Goal: Check status

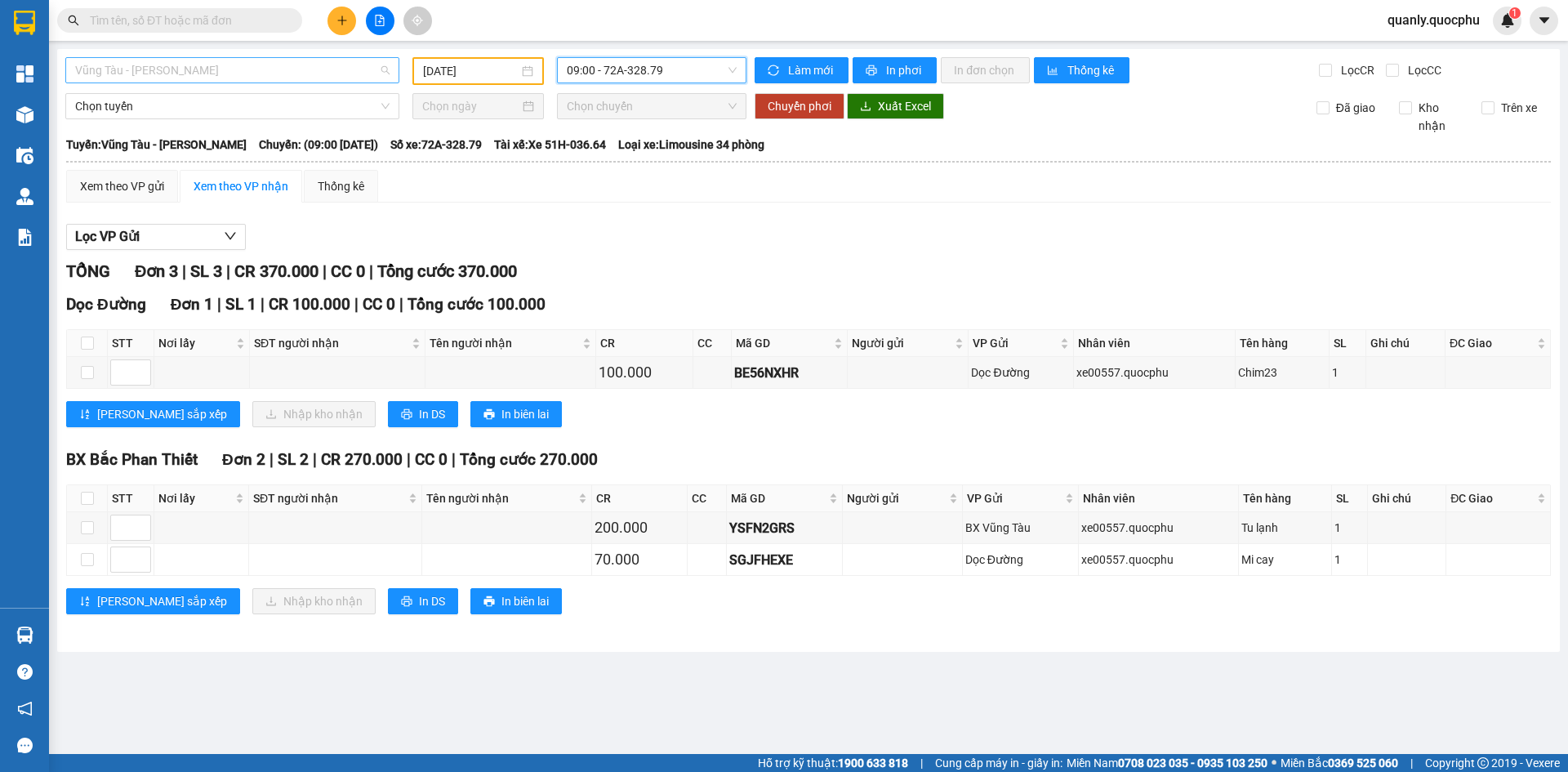
click at [320, 64] on span "Vũng Tàu - [PERSON_NAME]" at bounding box center [233, 70] width 314 height 25
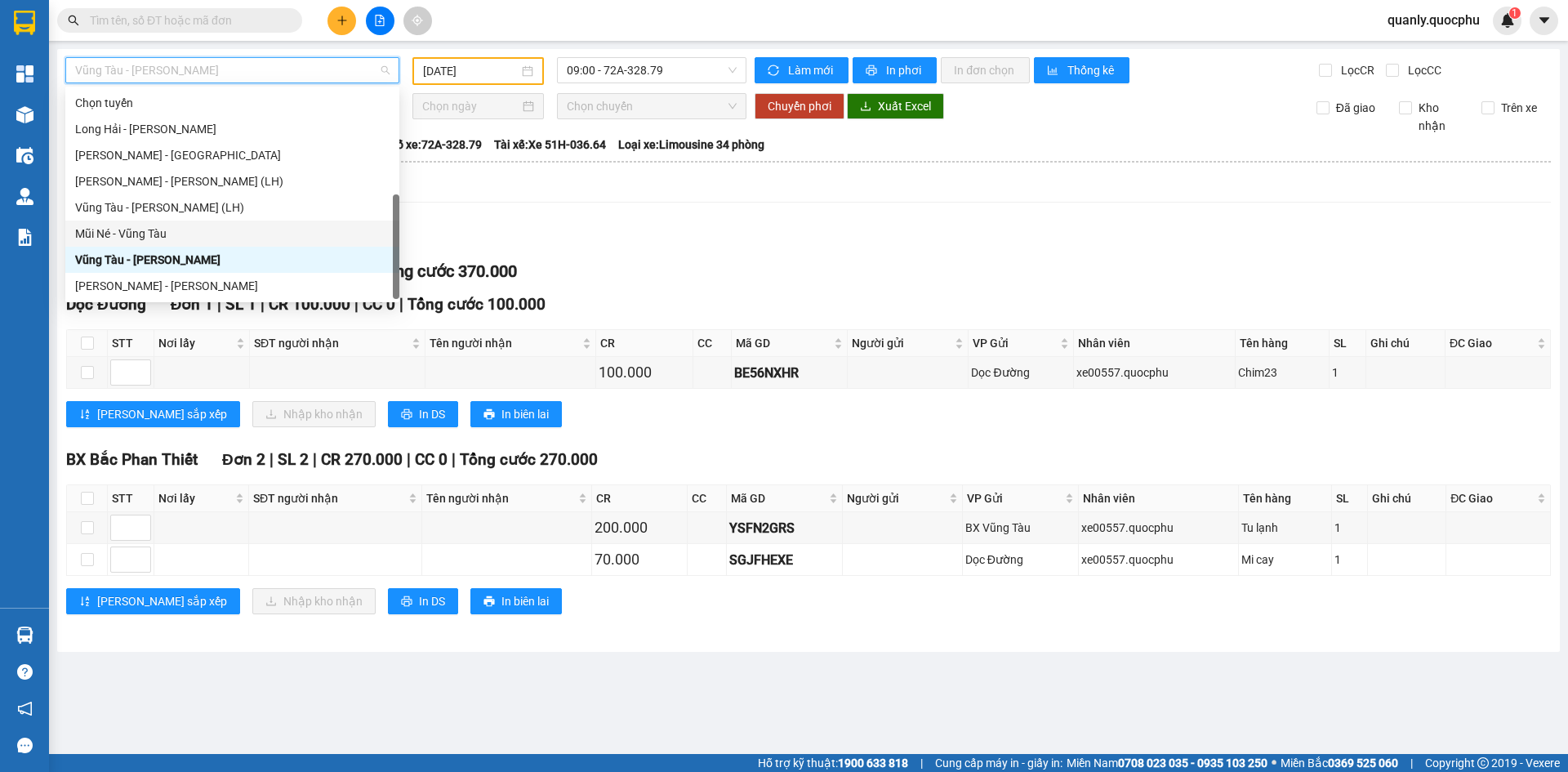
scroll to position [26, 0]
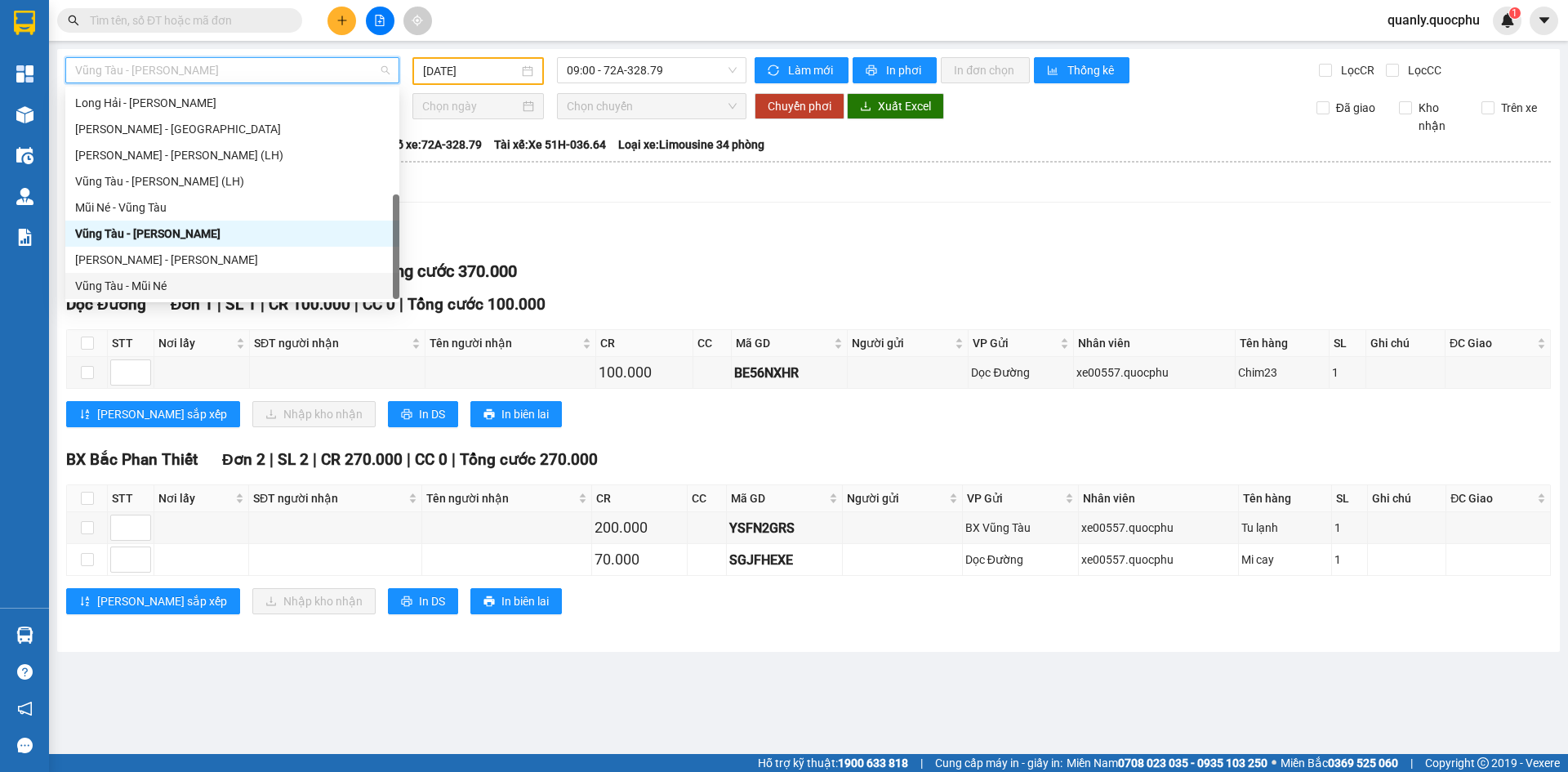
click at [152, 287] on div "Vũng Tàu - Mũi Né" at bounding box center [233, 286] width 314 height 18
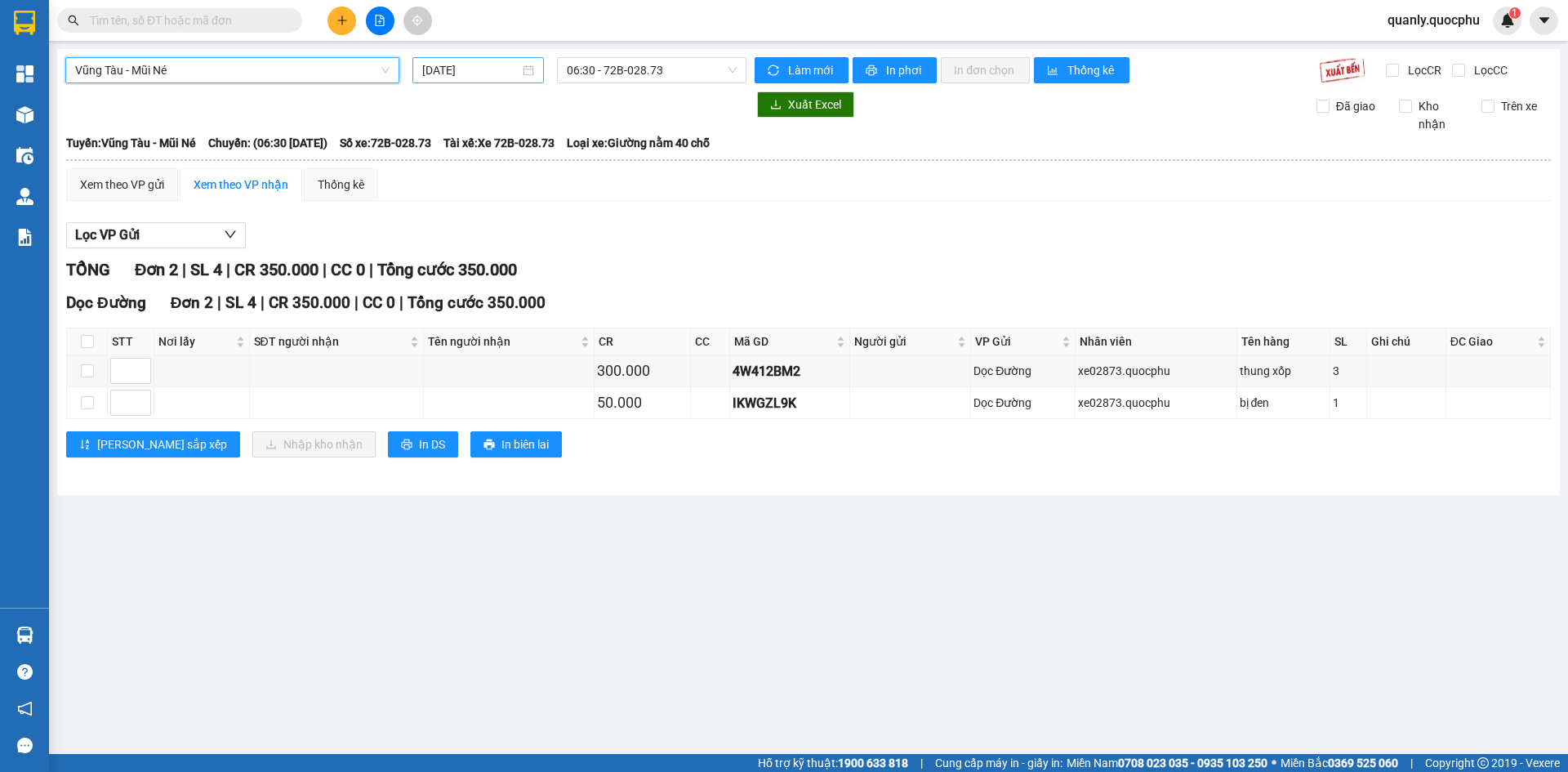
click at [495, 73] on input "[DATE]" at bounding box center [471, 71] width 97 height 18
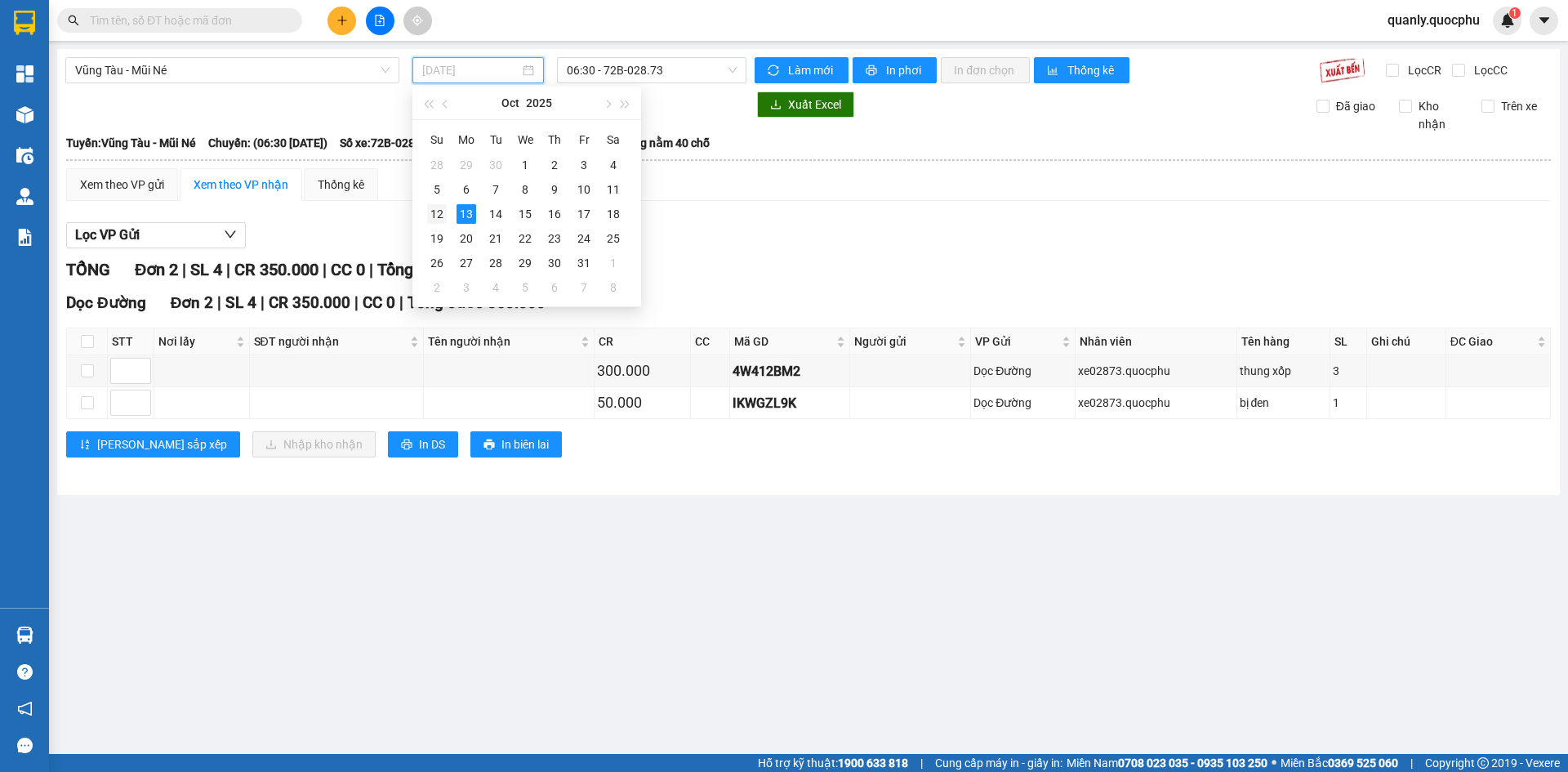
click at [432, 220] on div "12" at bounding box center [437, 214] width 20 height 20
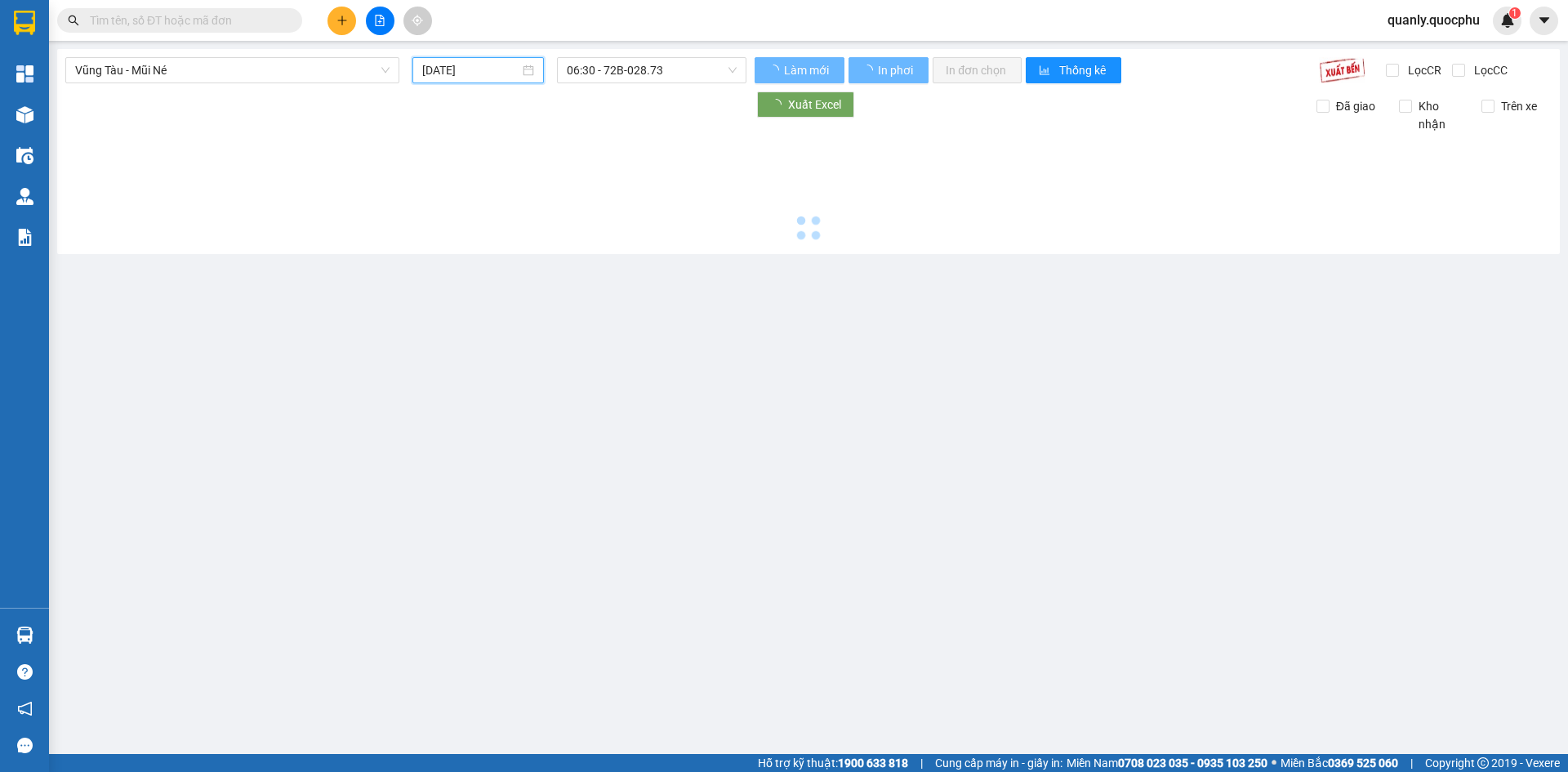
type input "[DATE]"
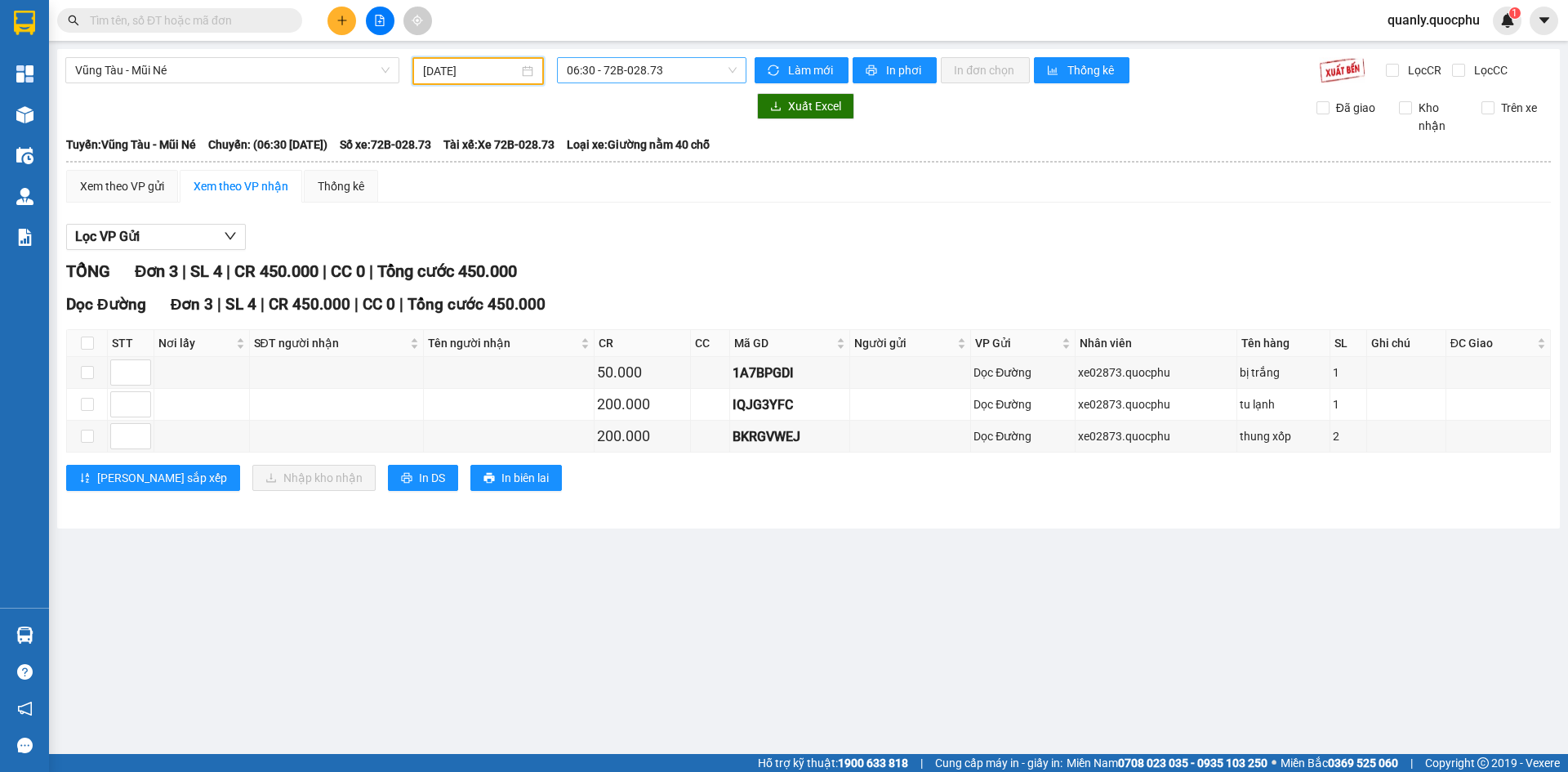
click at [683, 72] on span "06:30 - 72B-028.73" at bounding box center [651, 70] width 170 height 25
click at [662, 149] on div "12:30 - 72E-006.83" at bounding box center [630, 155] width 127 height 18
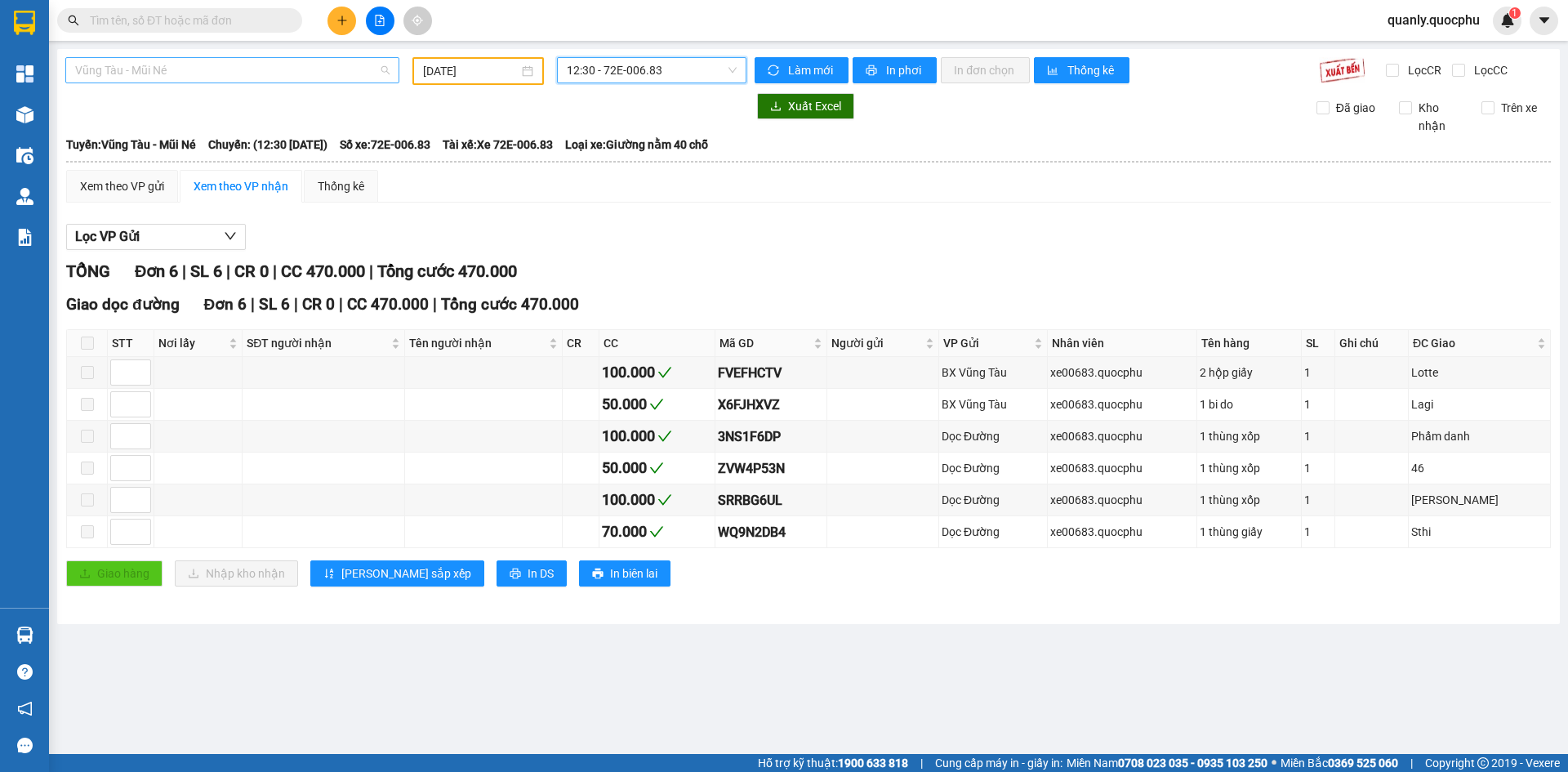
click at [300, 73] on span "Vũng Tàu - Mũi Né" at bounding box center [233, 70] width 314 height 25
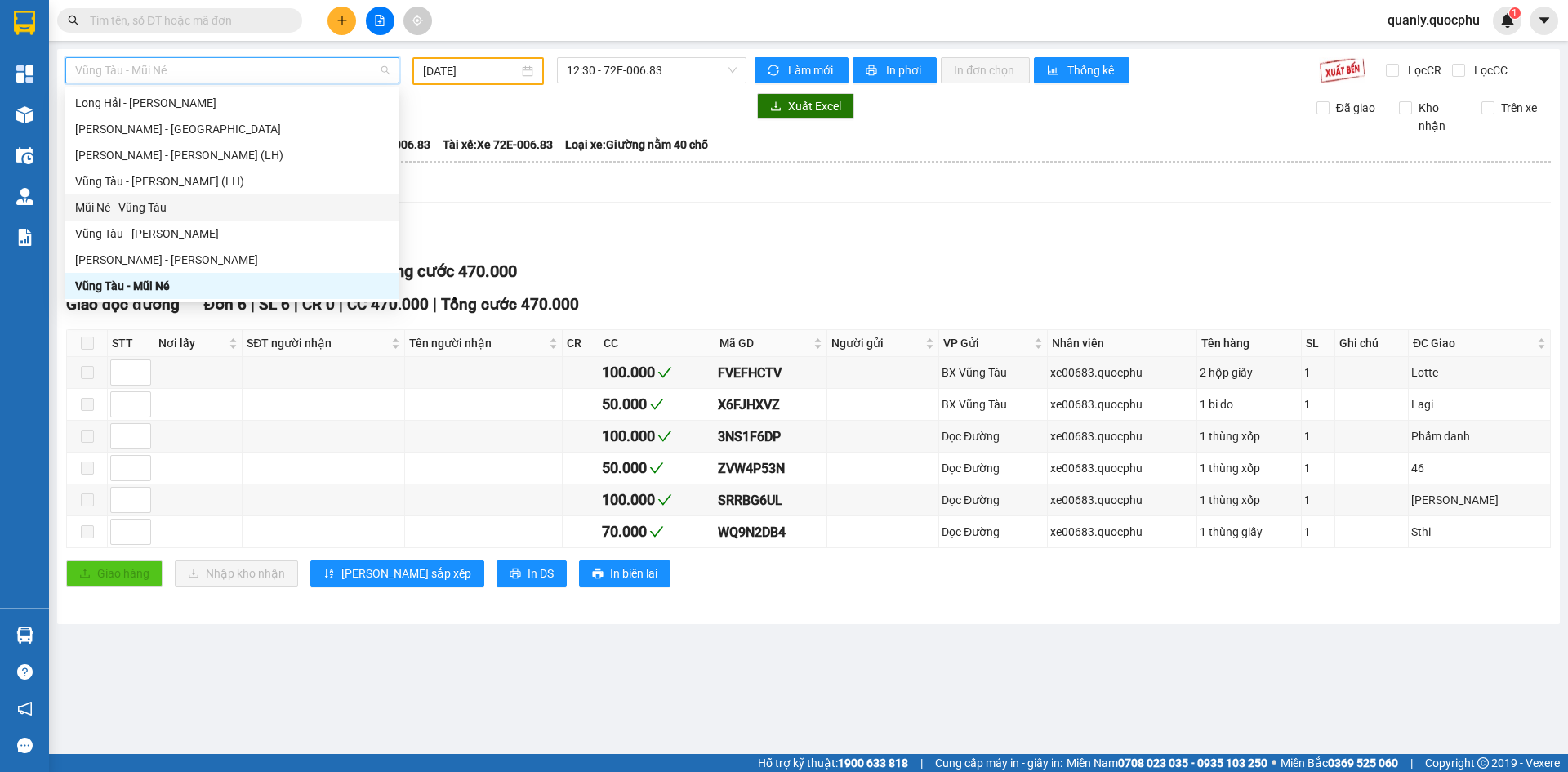
click at [146, 204] on div "Mũi Né - Vũng Tàu" at bounding box center [233, 208] width 314 height 18
type input "[DATE]"
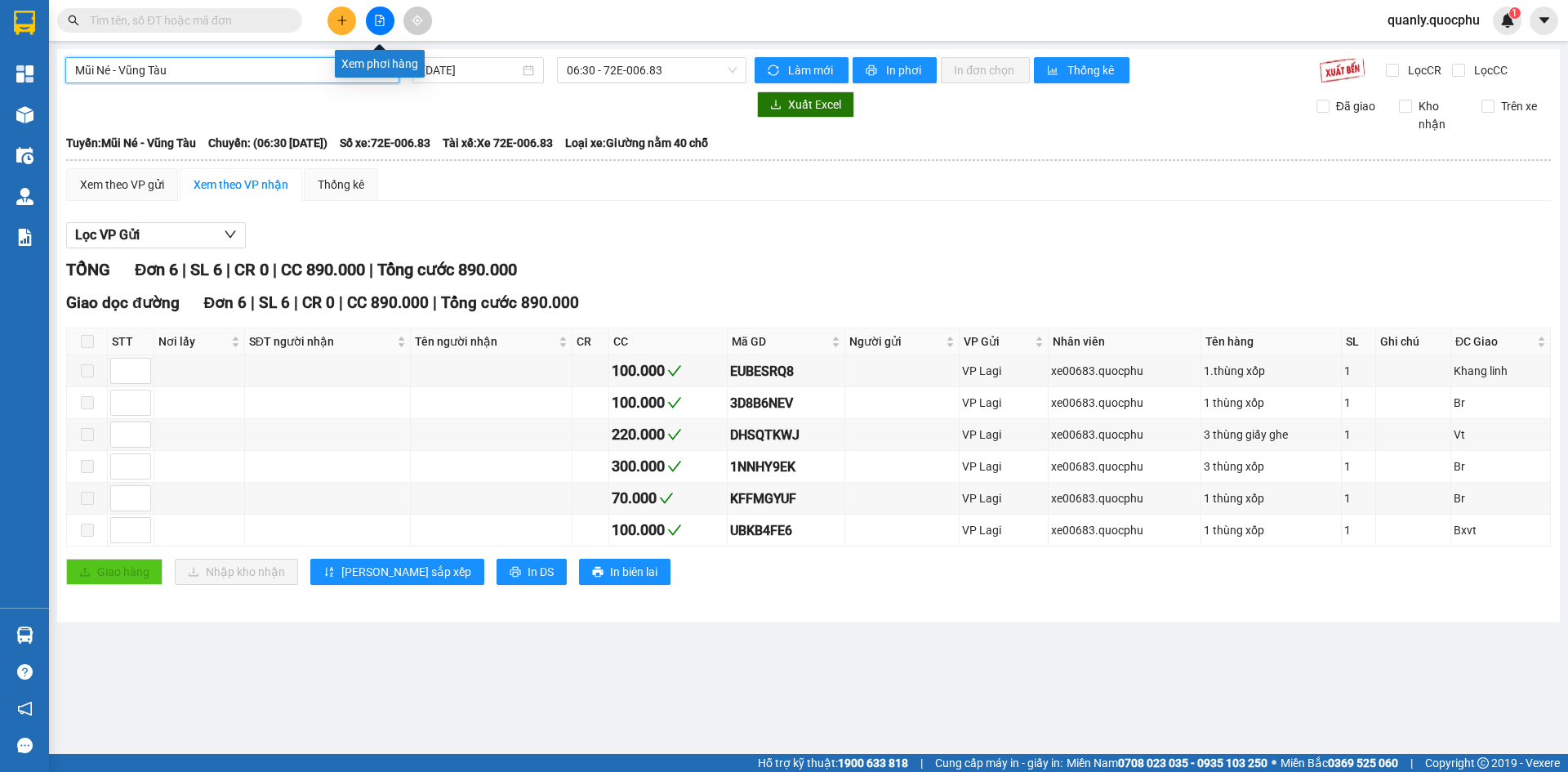
click at [382, 20] on icon "file-add" at bounding box center [380, 21] width 12 height 12
click at [375, 30] on button at bounding box center [380, 21] width 29 height 29
click at [312, 83] on div "Mũi Né - Vũng Tàu" at bounding box center [233, 71] width 334 height 26
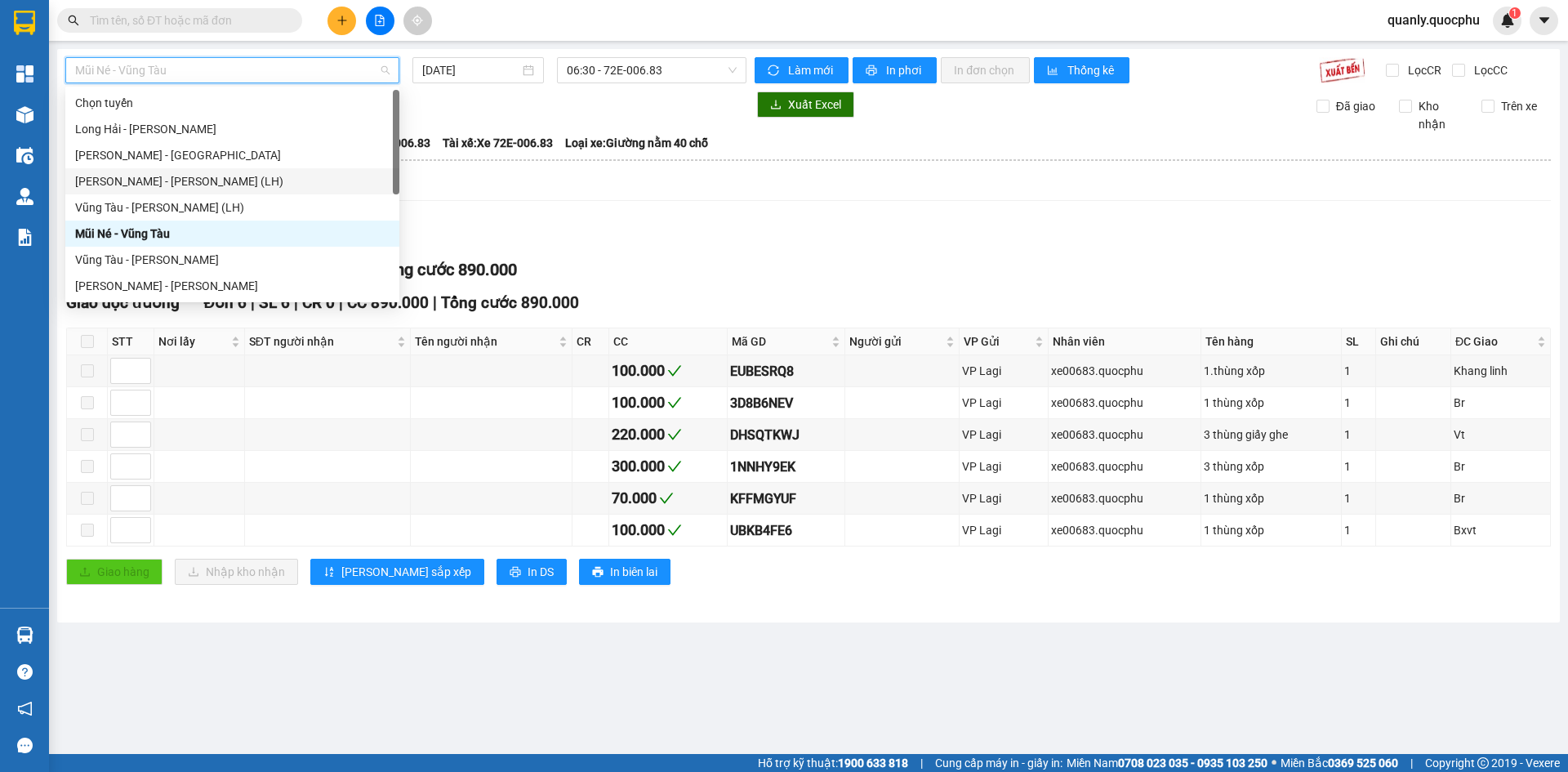
click at [519, 198] on div "Xem theo VP gửi Xem theo VP nhận Thống kê" at bounding box center [808, 184] width 1484 height 33
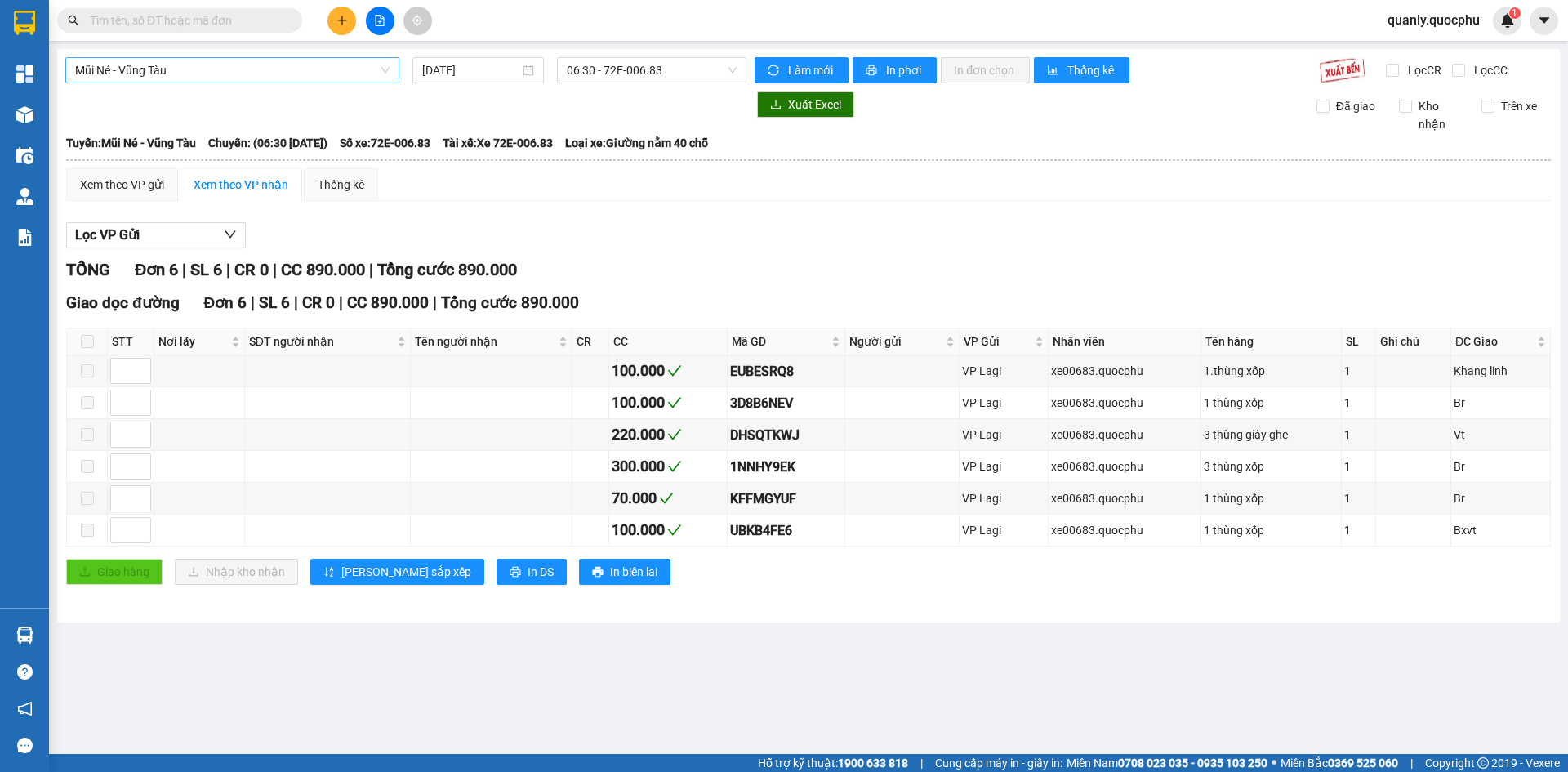
click at [309, 69] on span "Mũi Né - Vũng Tàu" at bounding box center [233, 70] width 314 height 25
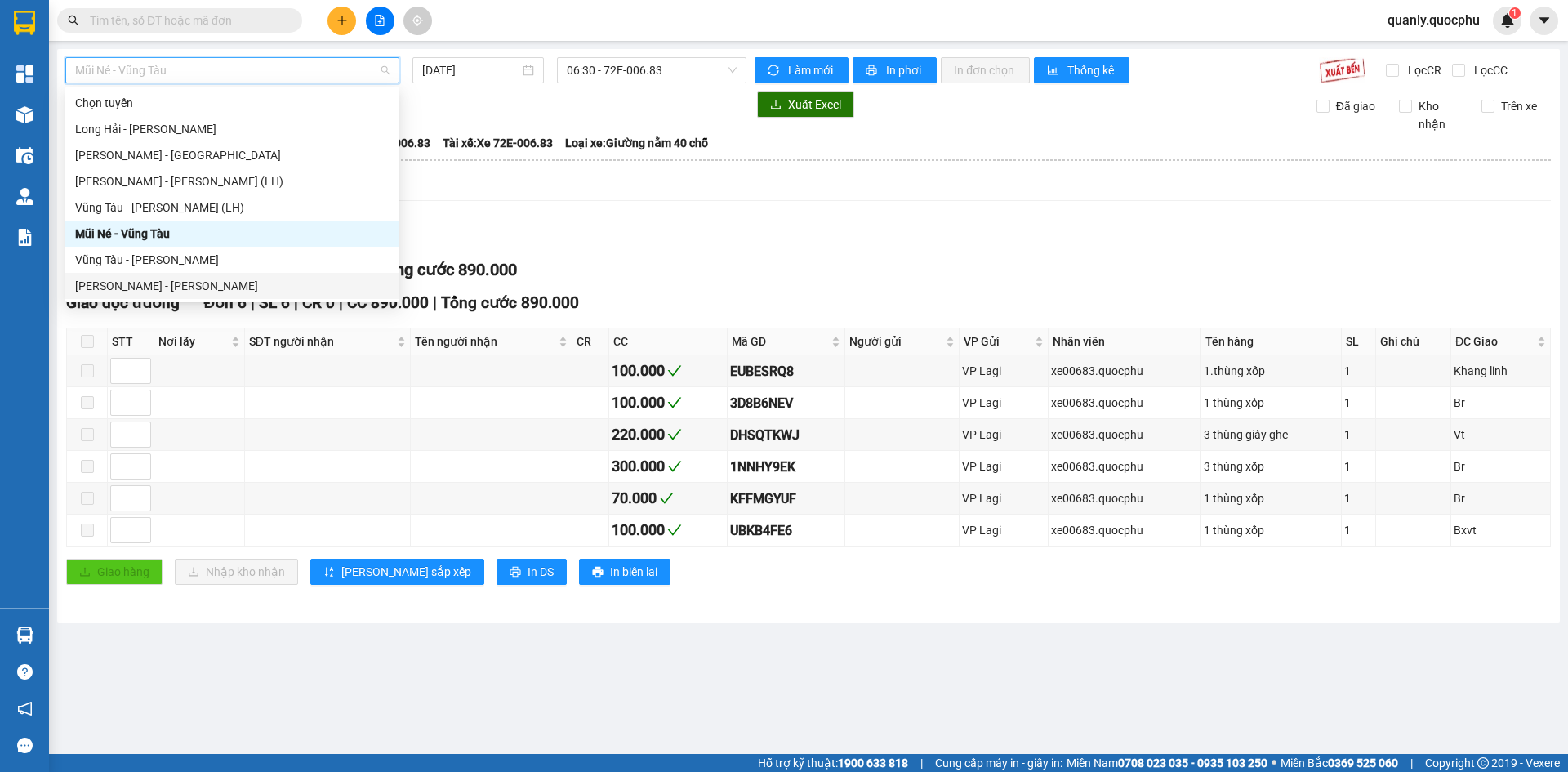
drag, startPoint x: 176, startPoint y: 282, endPoint x: 227, endPoint y: 268, distance: 52.9
click at [176, 282] on div "[PERSON_NAME] - [PERSON_NAME]" at bounding box center [233, 286] width 314 height 18
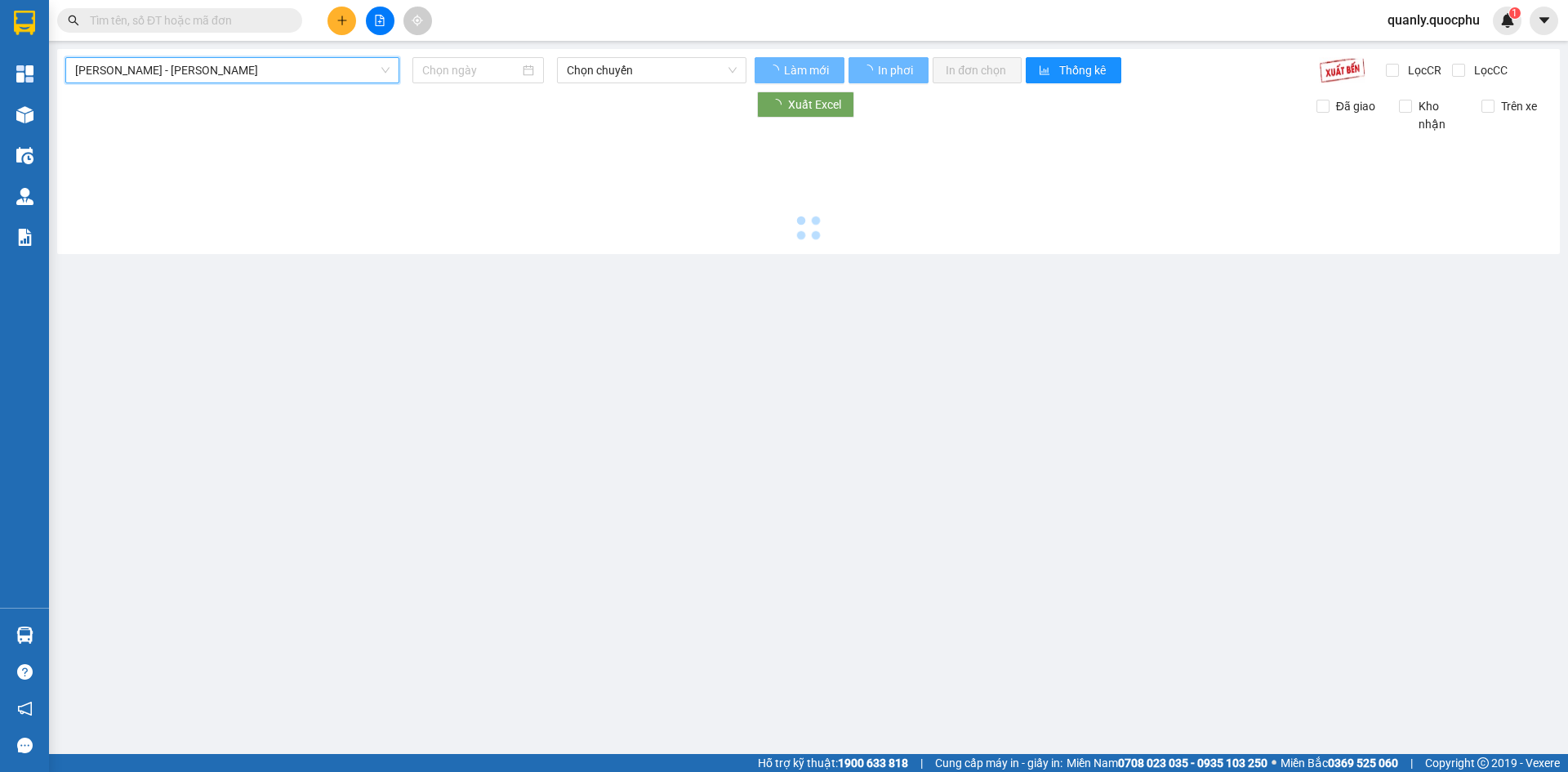
type input "[DATE]"
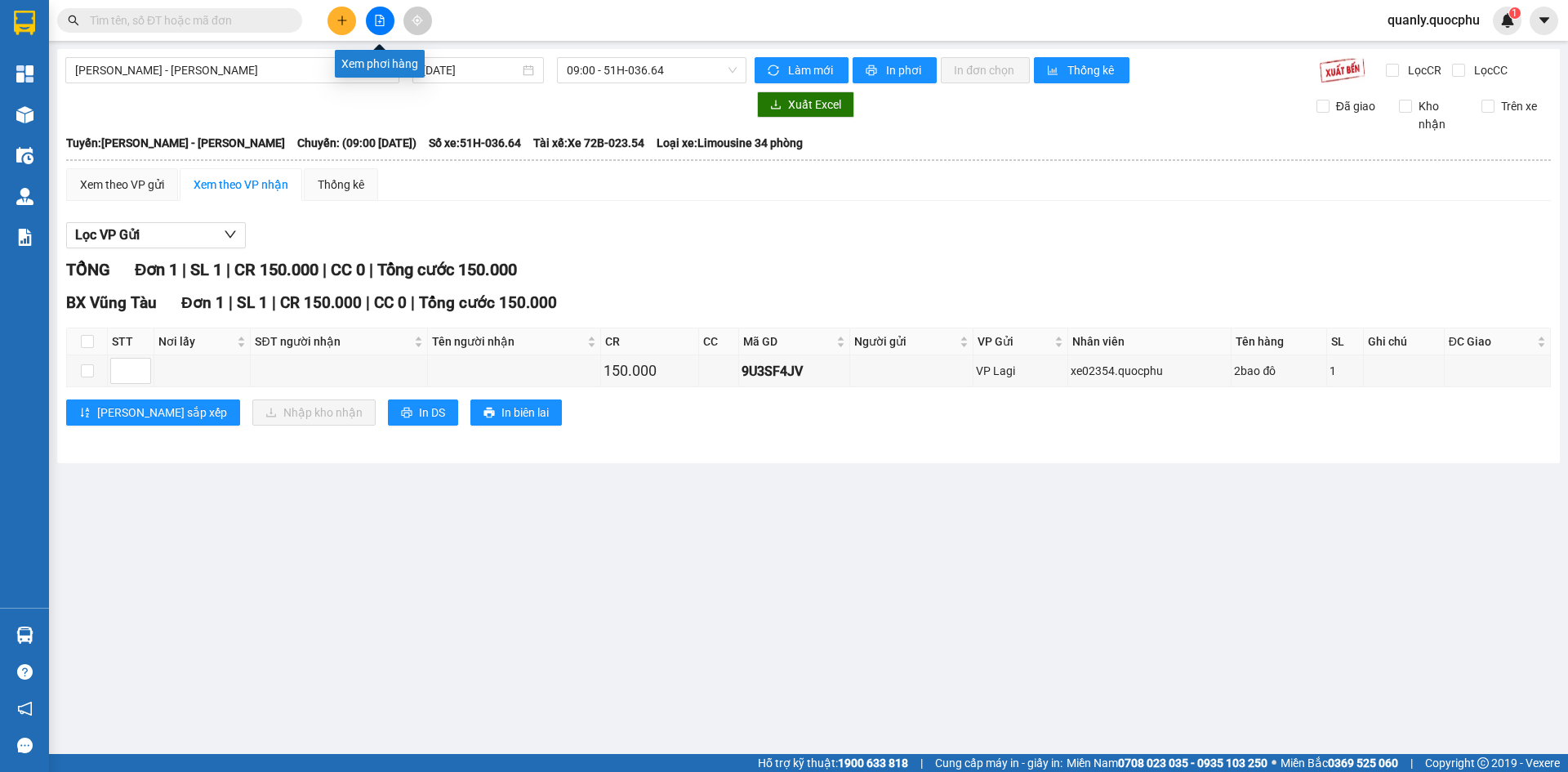
drag, startPoint x: 383, startPoint y: 30, endPoint x: 373, endPoint y: 34, distance: 10.8
click at [382, 30] on button at bounding box center [380, 21] width 29 height 29
click at [335, 64] on span "[PERSON_NAME] - [PERSON_NAME]" at bounding box center [233, 70] width 314 height 25
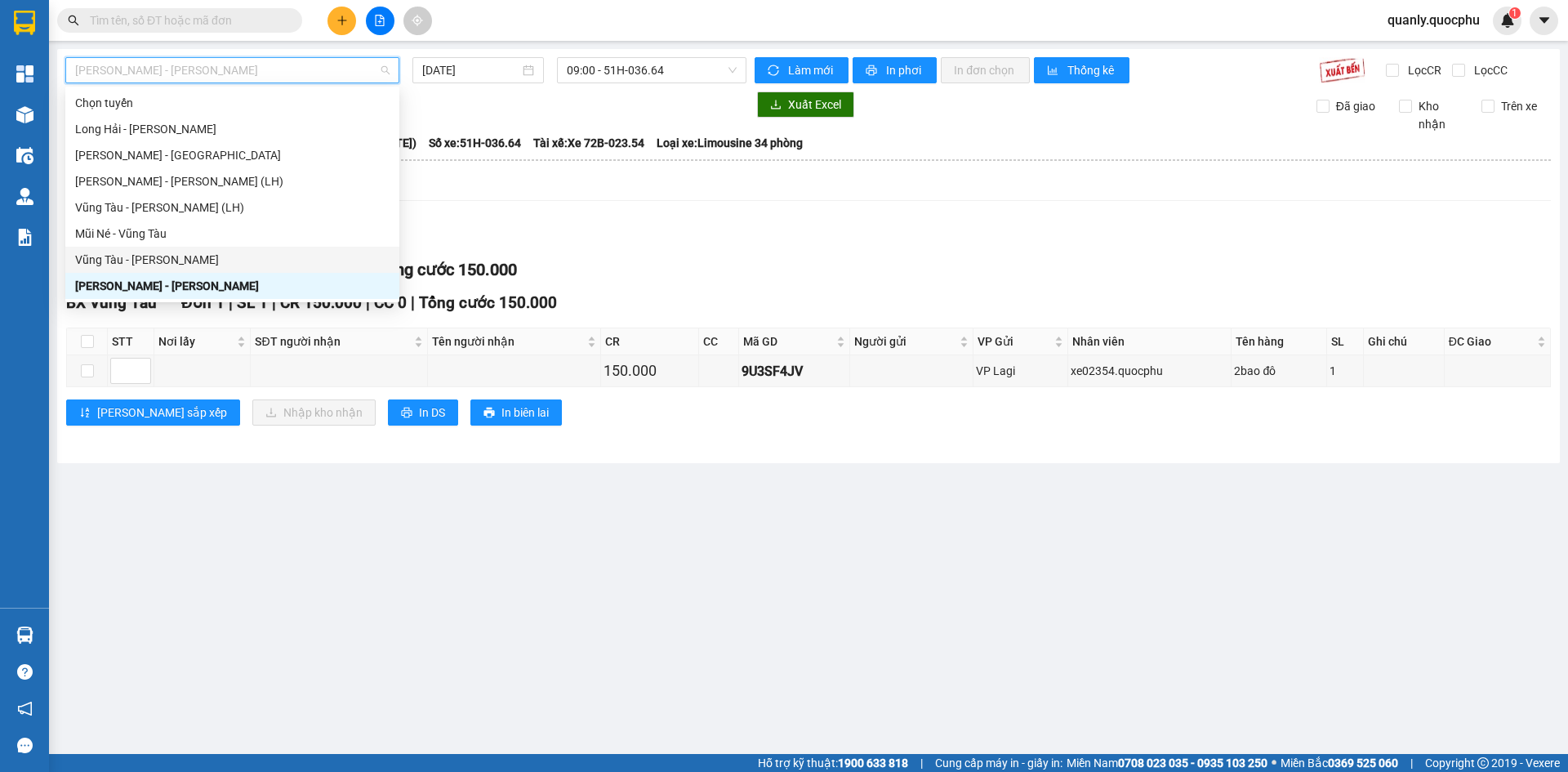
click at [177, 265] on div "Vũng Tàu - [PERSON_NAME]" at bounding box center [233, 260] width 314 height 18
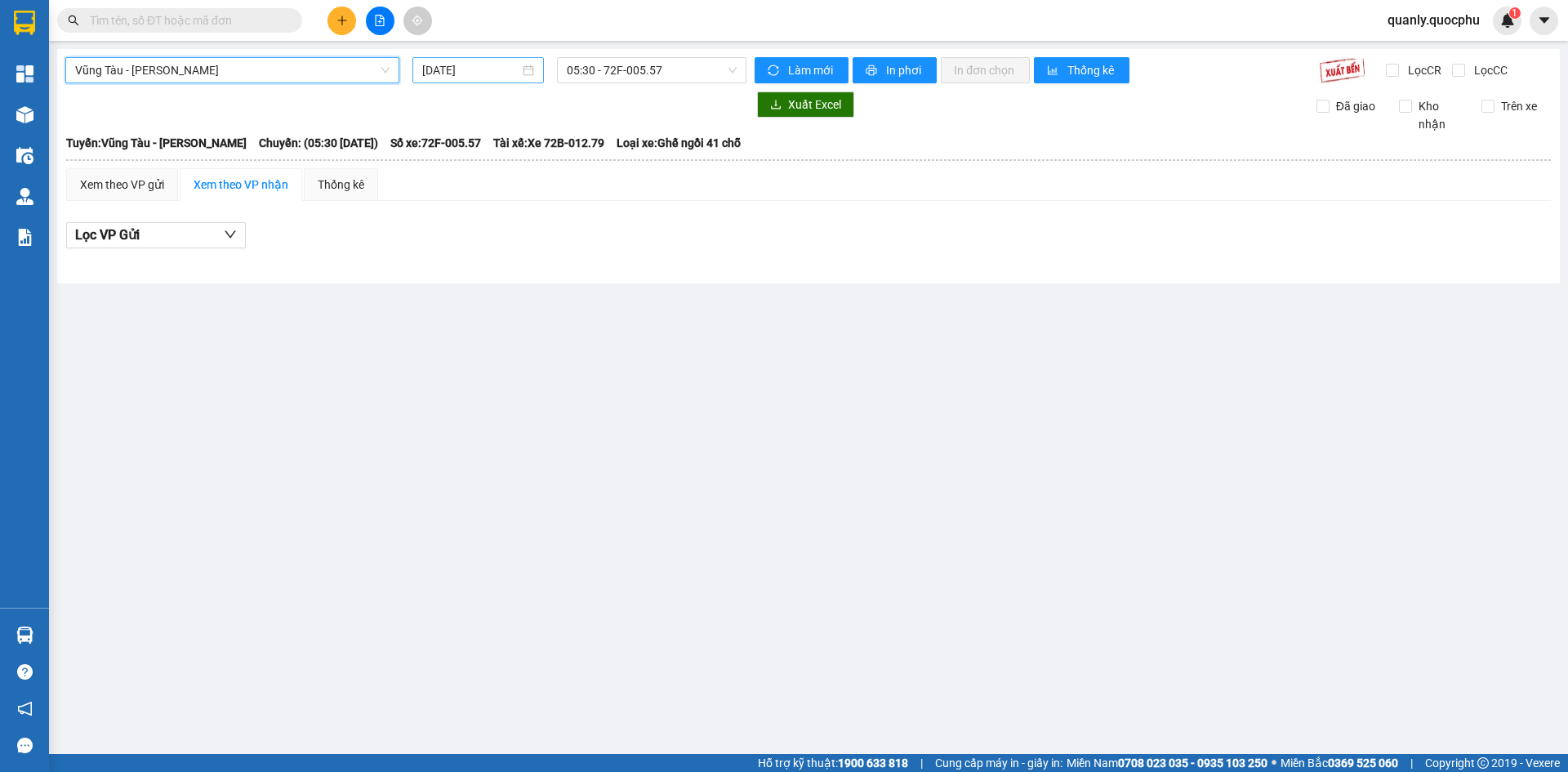
click at [507, 74] on input "[DATE]" at bounding box center [471, 71] width 97 height 18
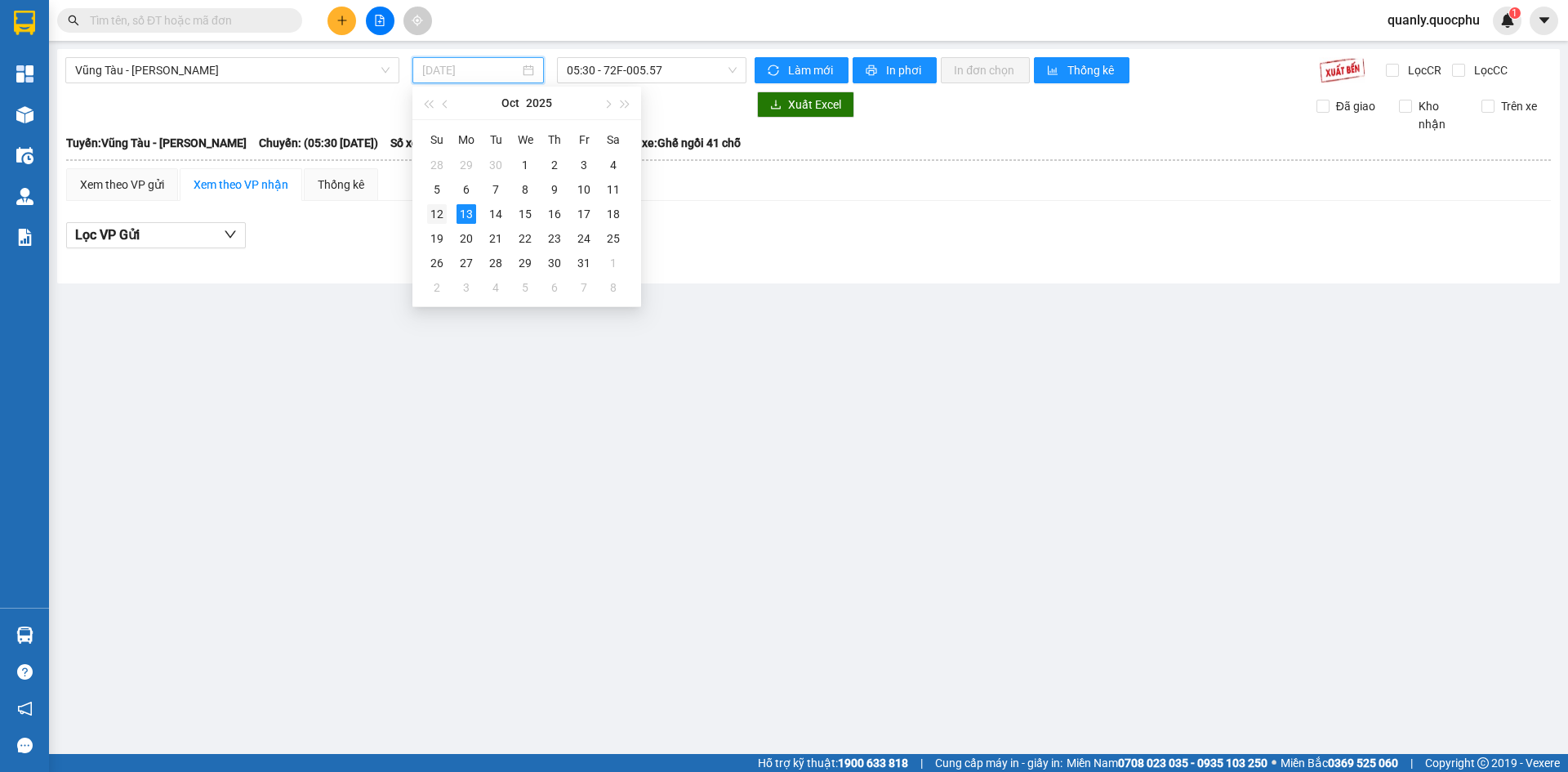
click at [444, 210] on div "12" at bounding box center [437, 214] width 20 height 20
type input "[DATE]"
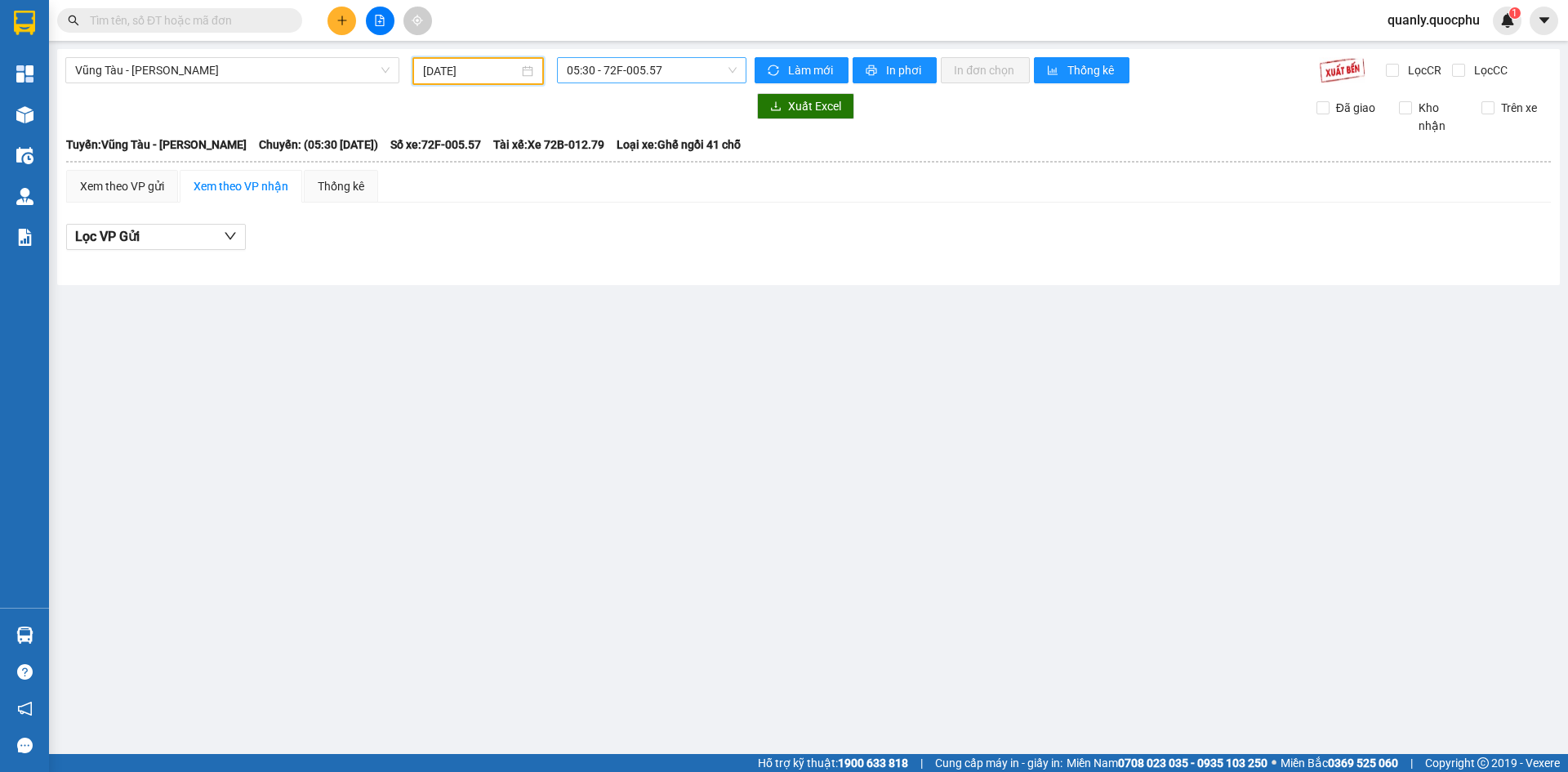
click at [698, 58] on div "05:30 - 72F-005.57" at bounding box center [651, 71] width 190 height 26
click at [659, 185] on div "17:00 - 51H-036.64" at bounding box center [630, 181] width 127 height 18
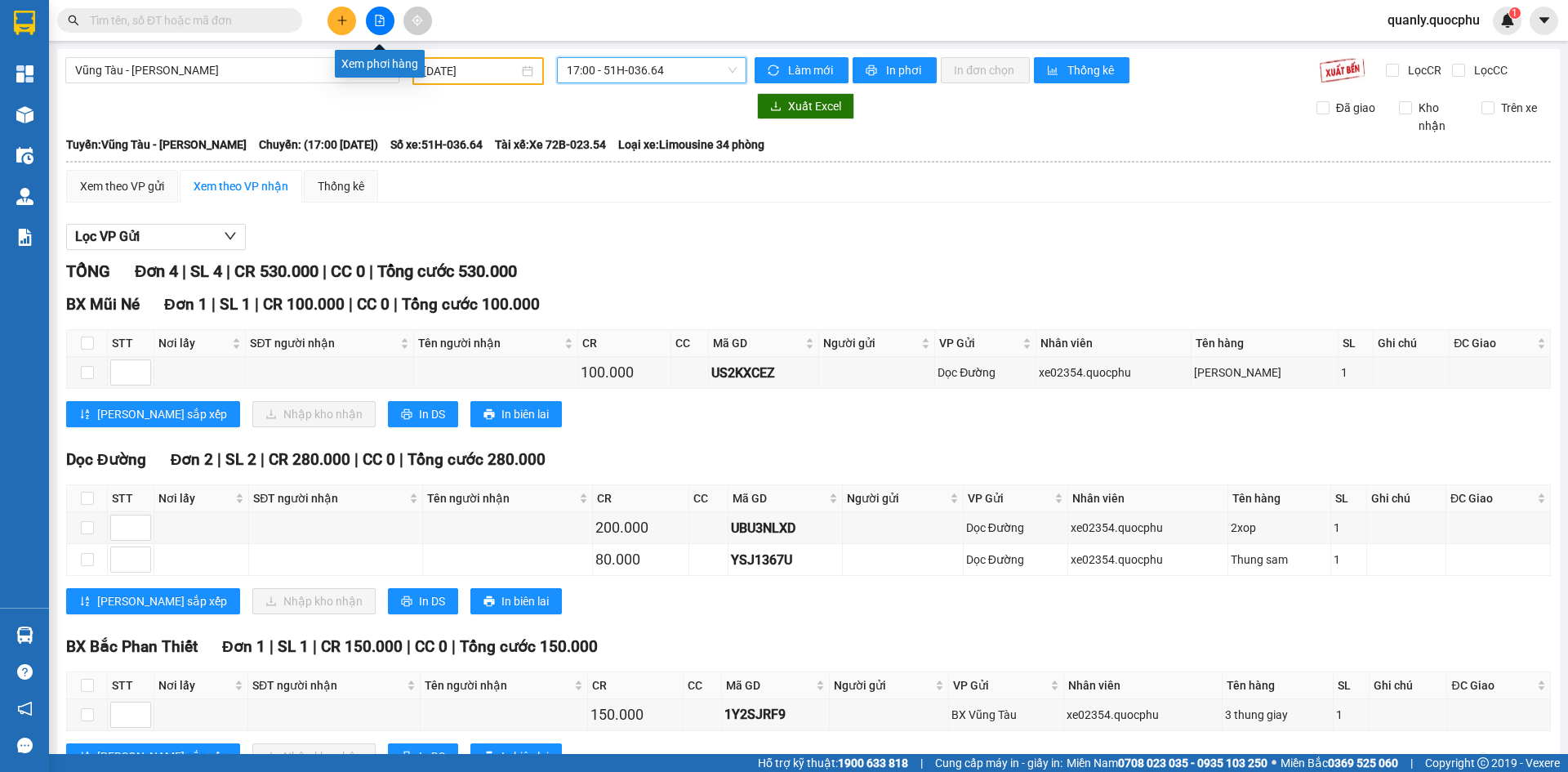
click at [373, 14] on button at bounding box center [380, 21] width 29 height 29
click at [321, 67] on span "Vũng Tàu - [PERSON_NAME]" at bounding box center [233, 70] width 314 height 25
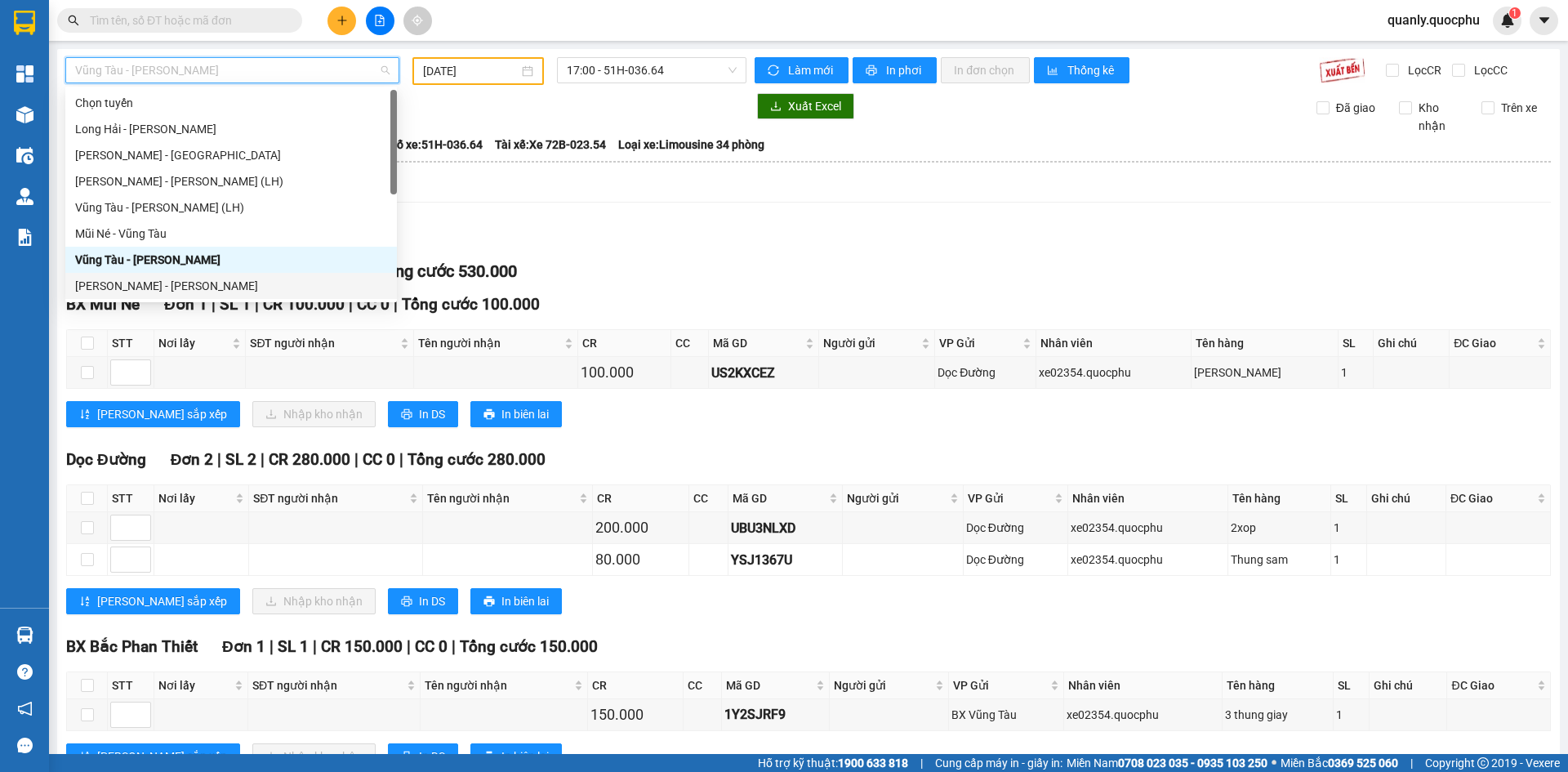
click at [162, 290] on div "[PERSON_NAME] - [PERSON_NAME]" at bounding box center [232, 286] width 312 height 18
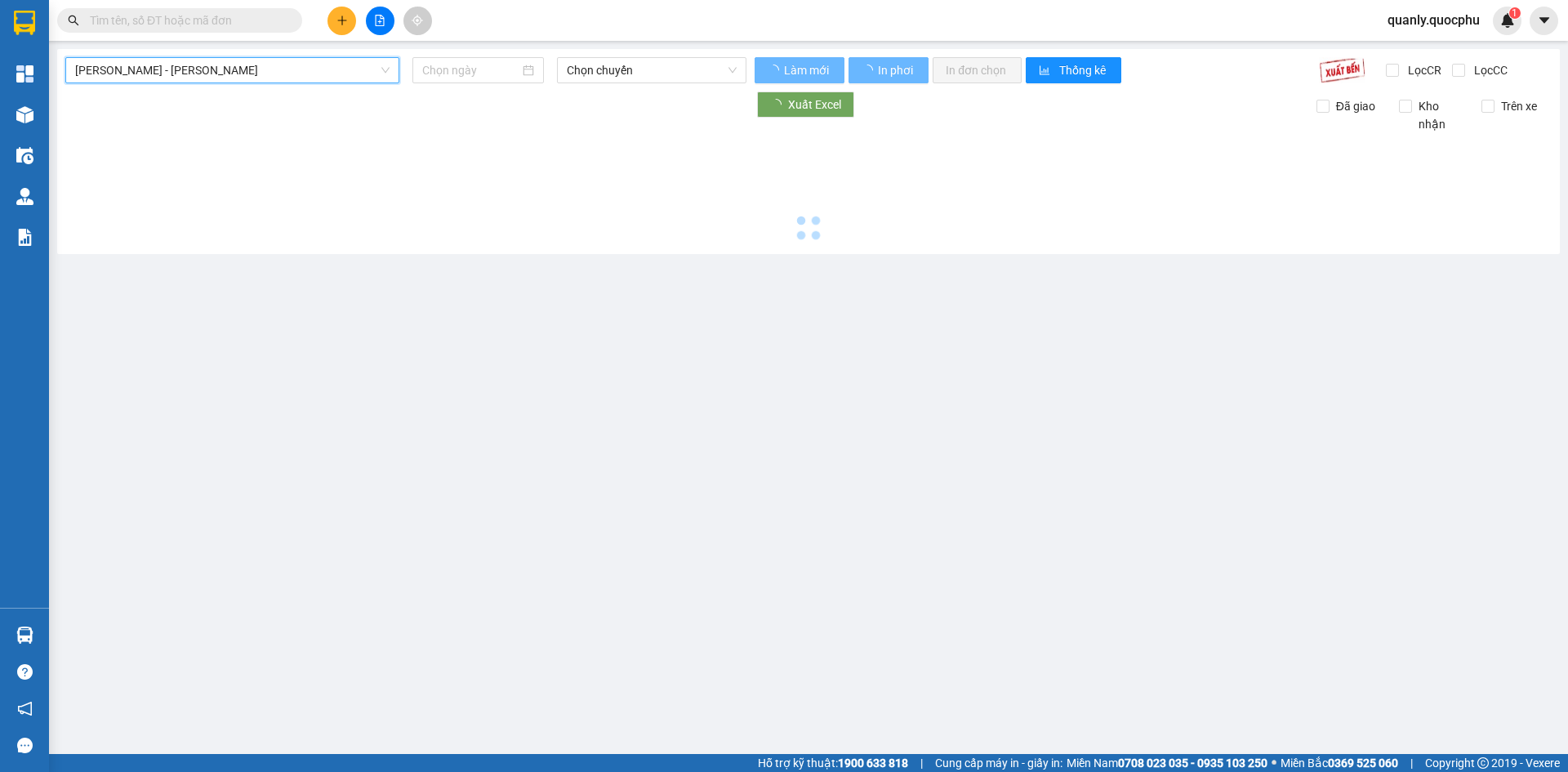
type input "[DATE]"
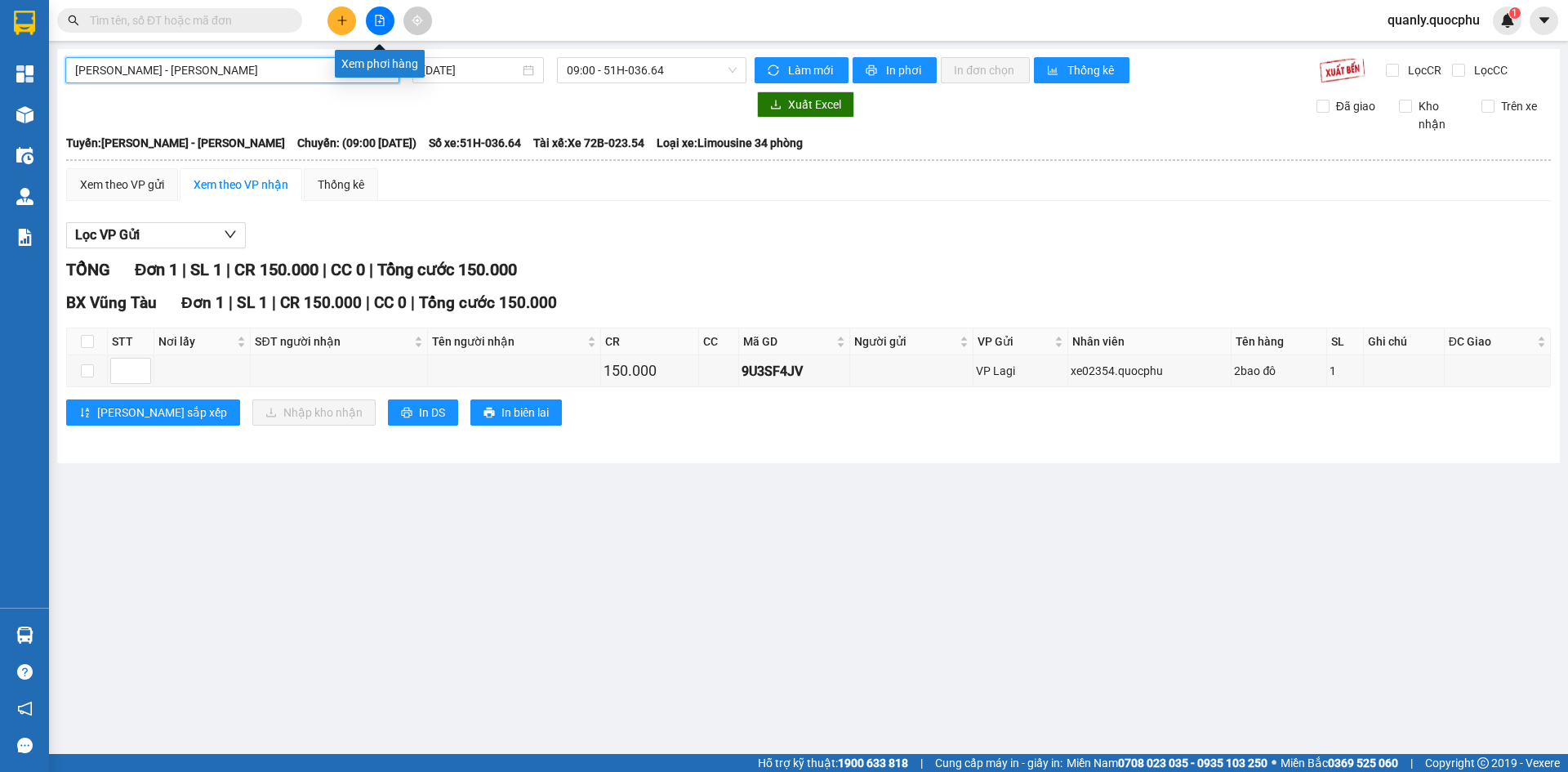
click at [382, 23] on icon "file-add" at bounding box center [380, 21] width 12 height 12
click at [317, 67] on span "[PERSON_NAME] - [PERSON_NAME]" at bounding box center [233, 70] width 314 height 25
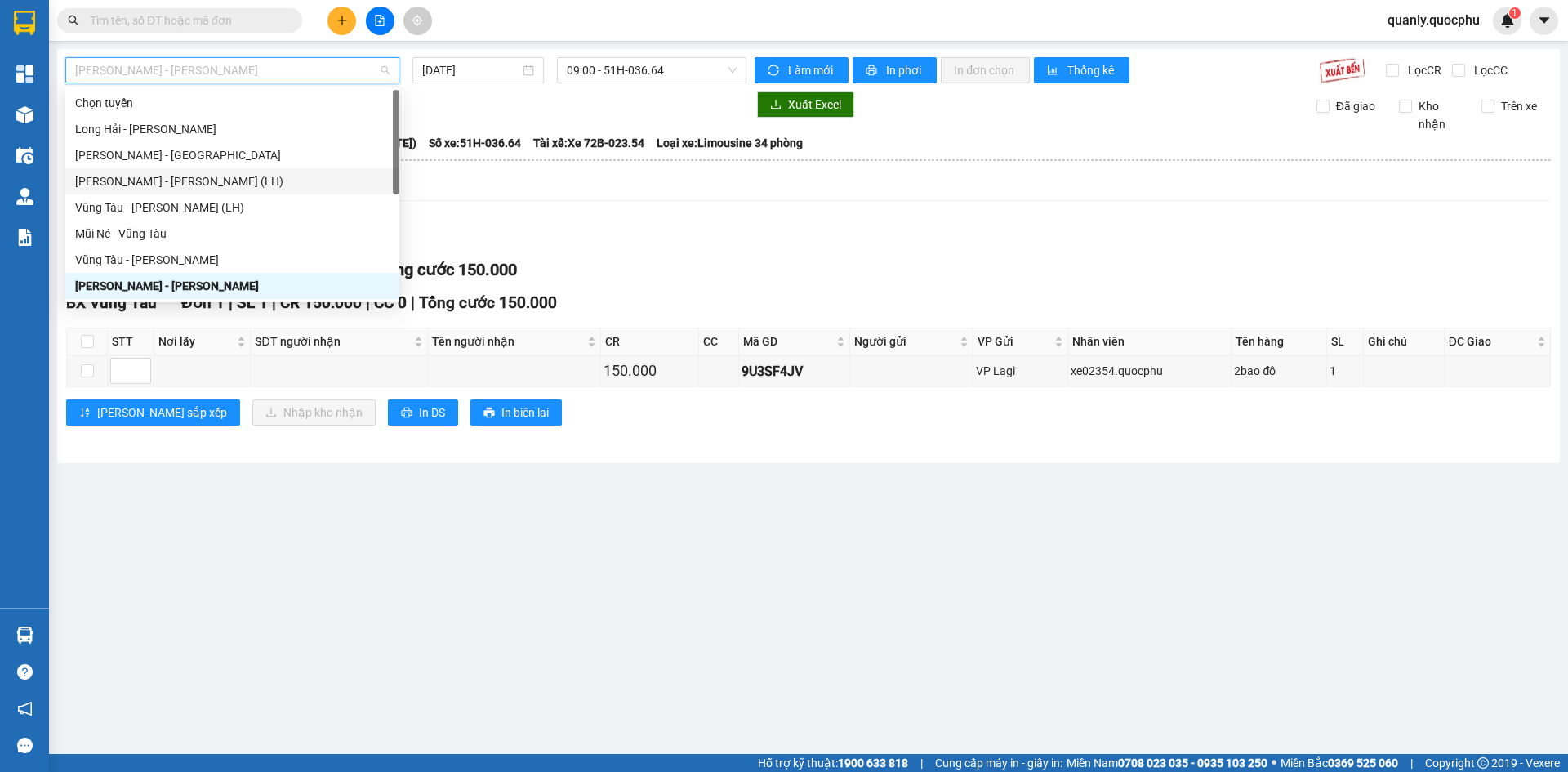
click at [175, 185] on div "[PERSON_NAME] - [PERSON_NAME] (LH)" at bounding box center [233, 181] width 314 height 18
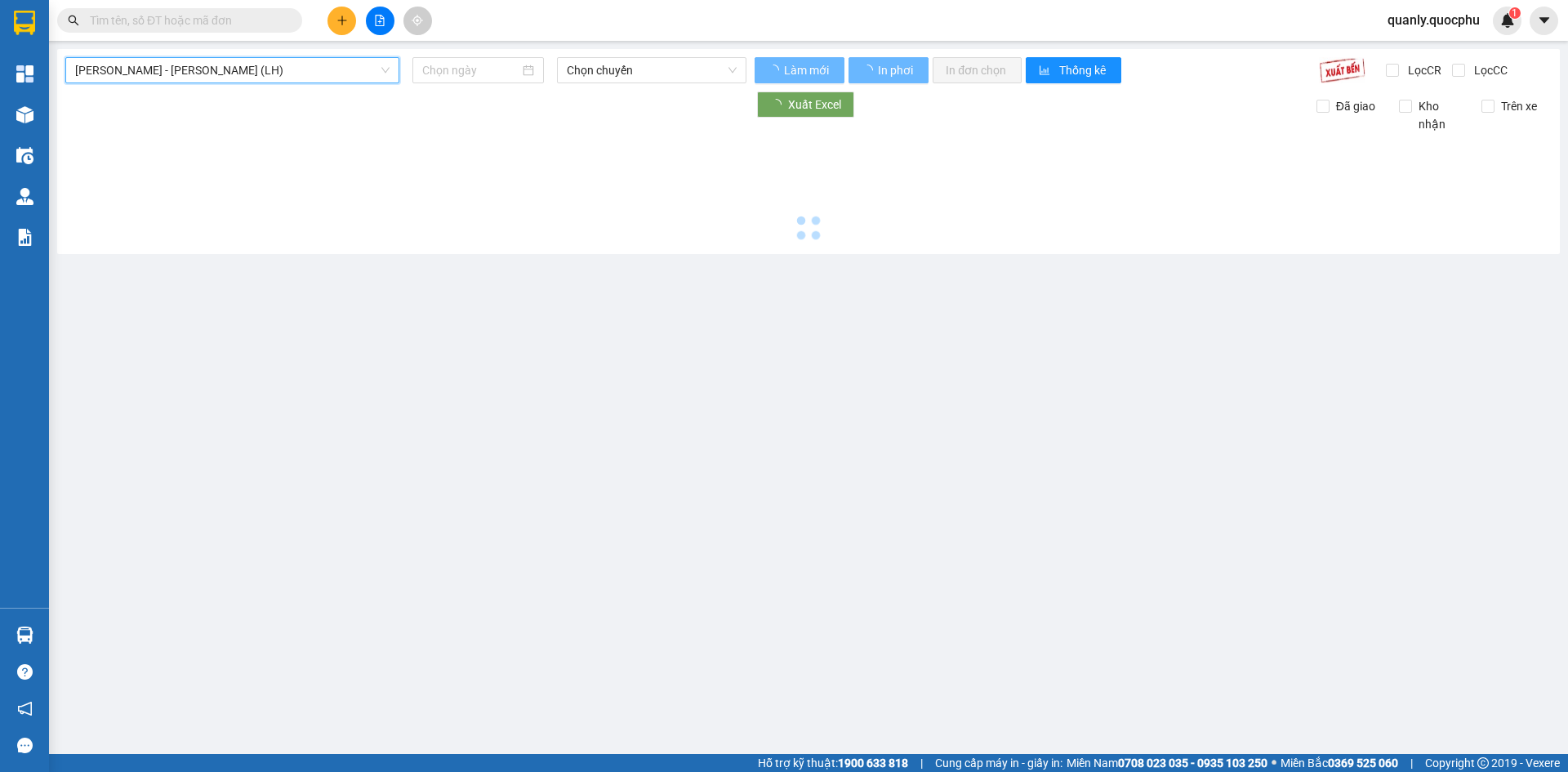
type input "[DATE]"
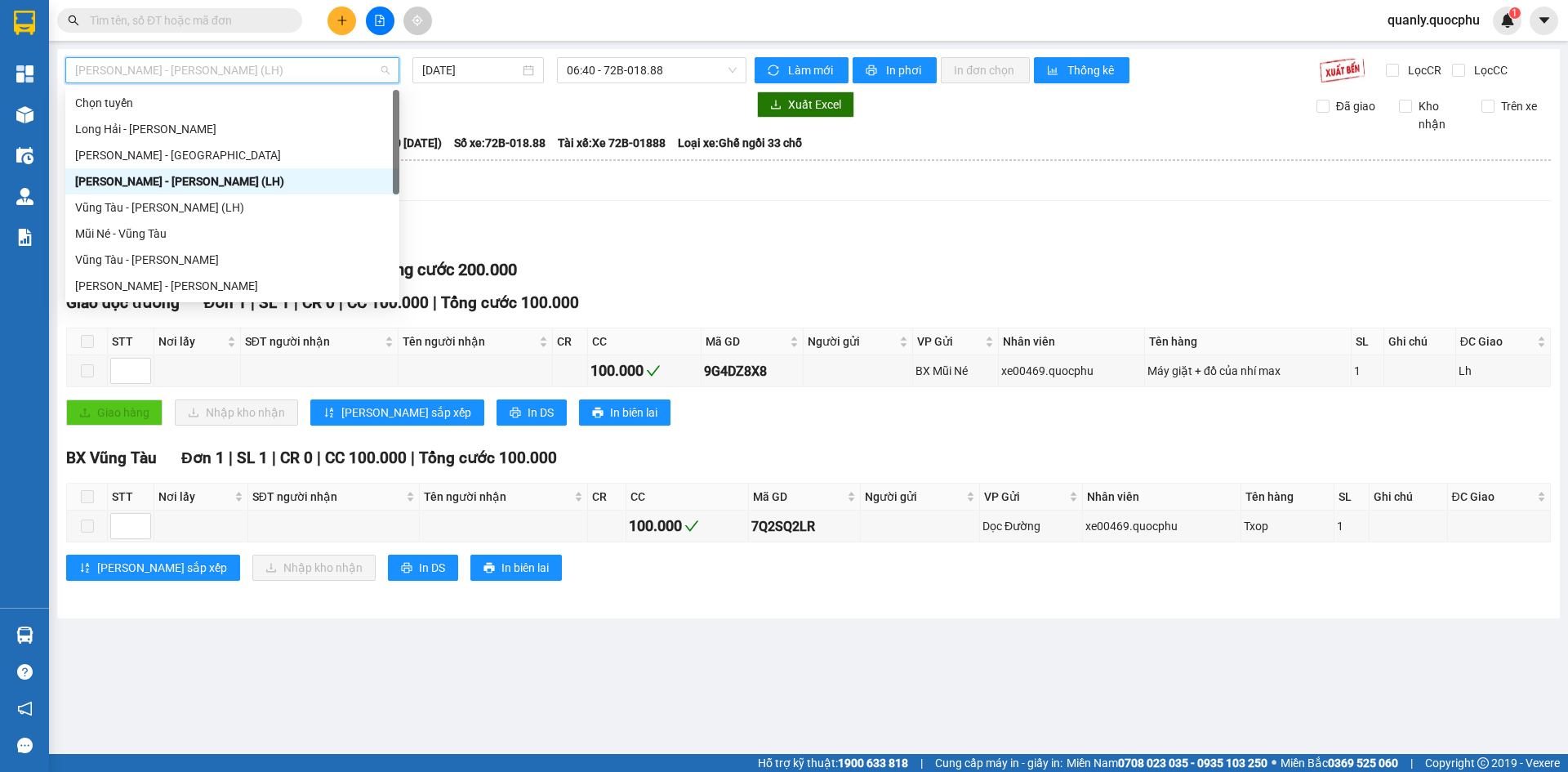
click at [298, 74] on span "[PERSON_NAME] - [PERSON_NAME] (LH)" at bounding box center [233, 70] width 314 height 25
click at [212, 201] on div "Vũng Tàu - [PERSON_NAME] (LH)" at bounding box center [233, 208] width 314 height 18
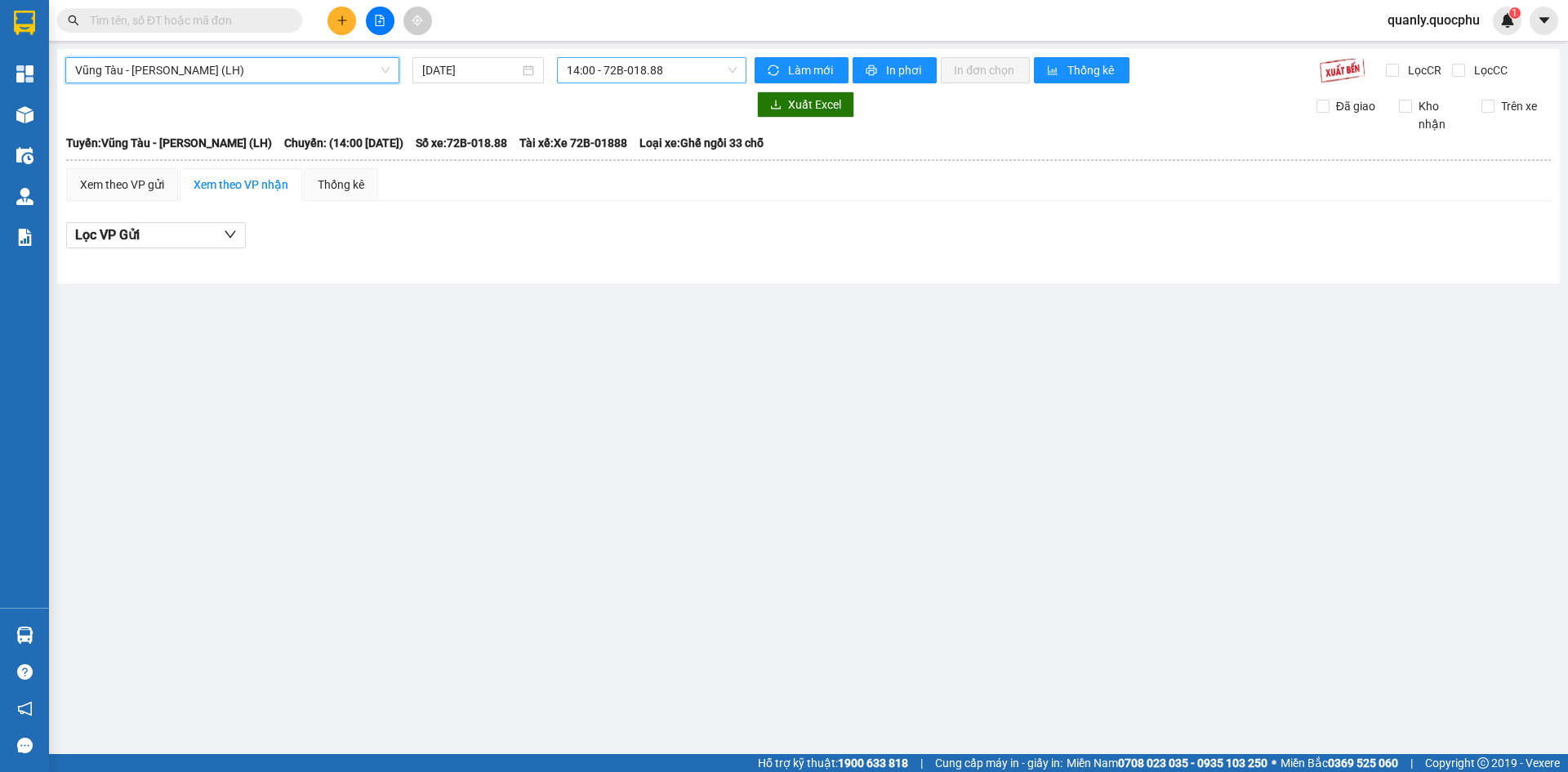
click at [678, 60] on span "14:00 - 72B-018.88" at bounding box center [651, 70] width 170 height 25
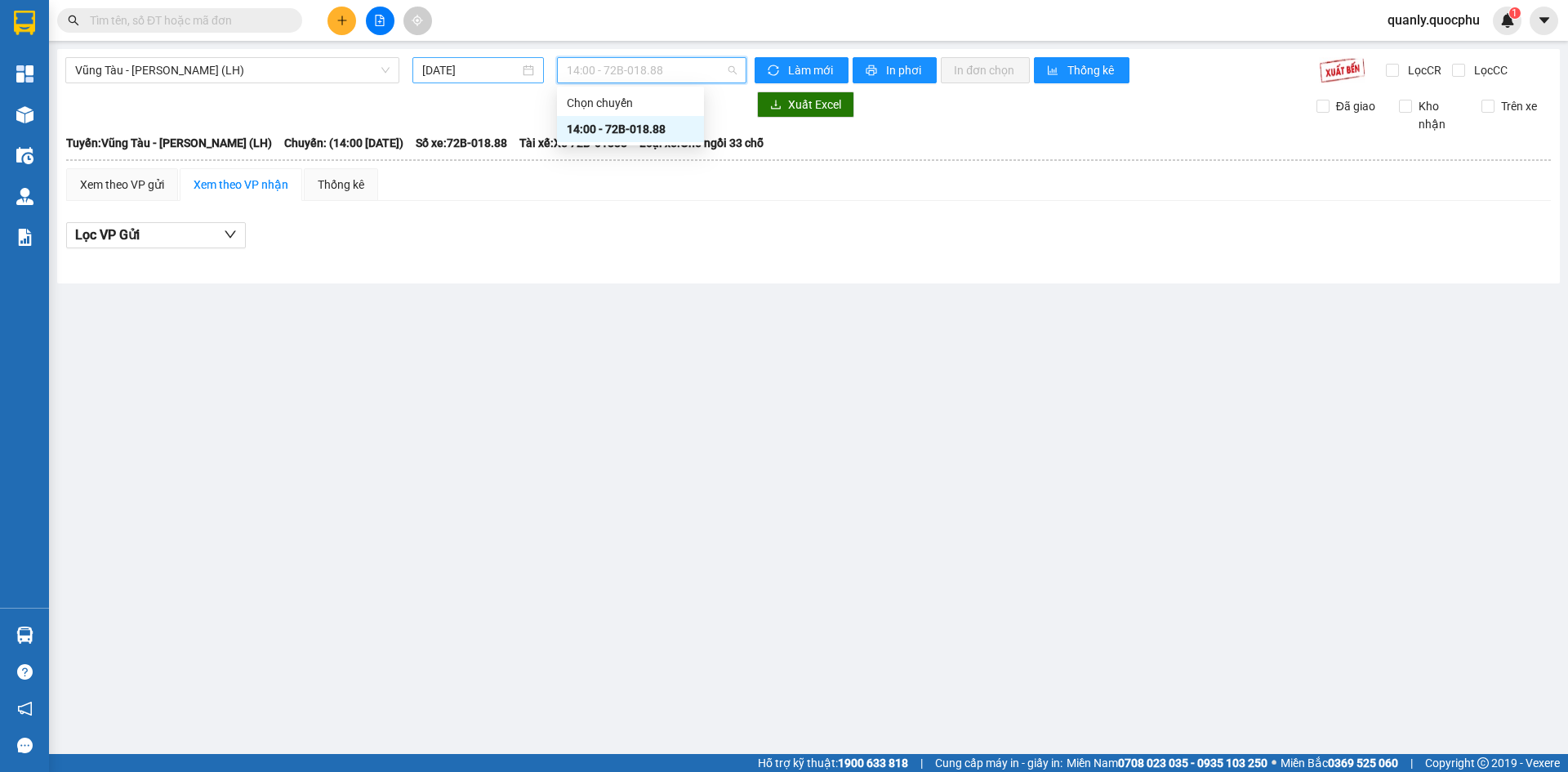
click at [475, 71] on input "[DATE]" at bounding box center [471, 71] width 97 height 18
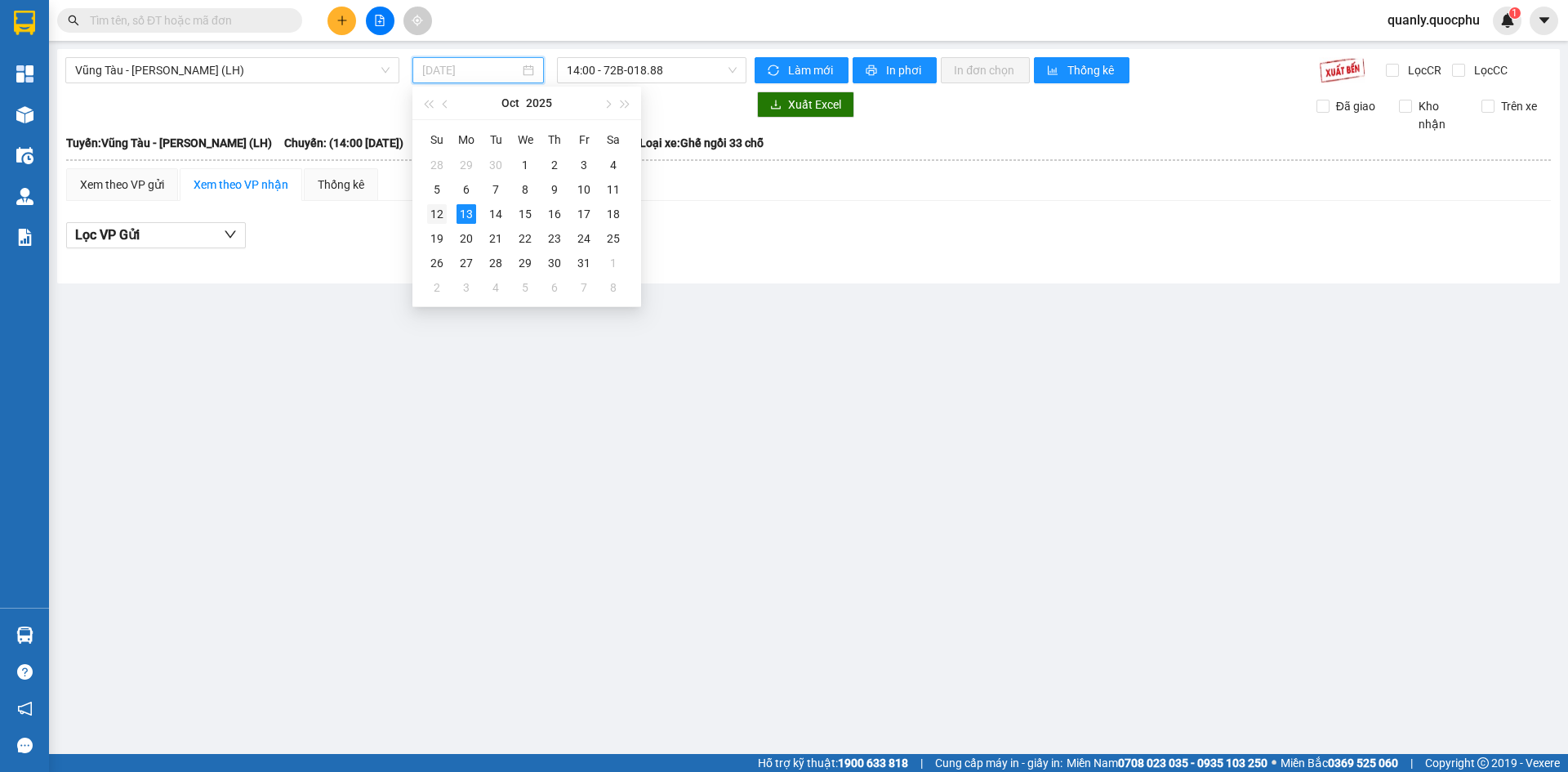
click at [433, 216] on div "12" at bounding box center [437, 214] width 20 height 20
type input "[DATE]"
